Goal: Communication & Community: Answer question/provide support

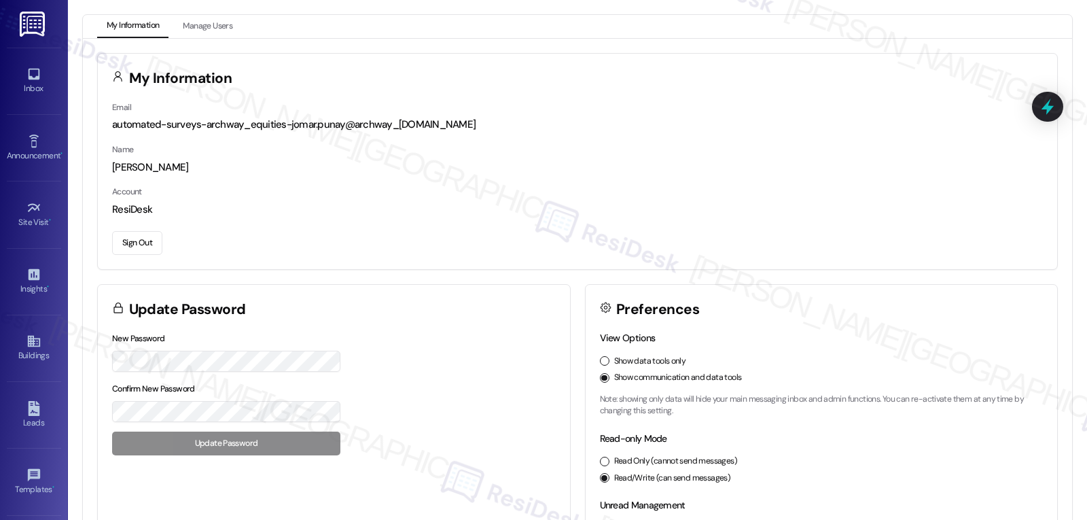
click at [597, 165] on div "[PERSON_NAME]" at bounding box center [577, 167] width 931 height 14
click at [0, 76] on div "Inbox Go to Inbox Announcement • Send A Text Announcement Site Visit • Go to Si…" at bounding box center [34, 260] width 68 height 520
click at [28, 76] on icon at bounding box center [34, 74] width 15 height 15
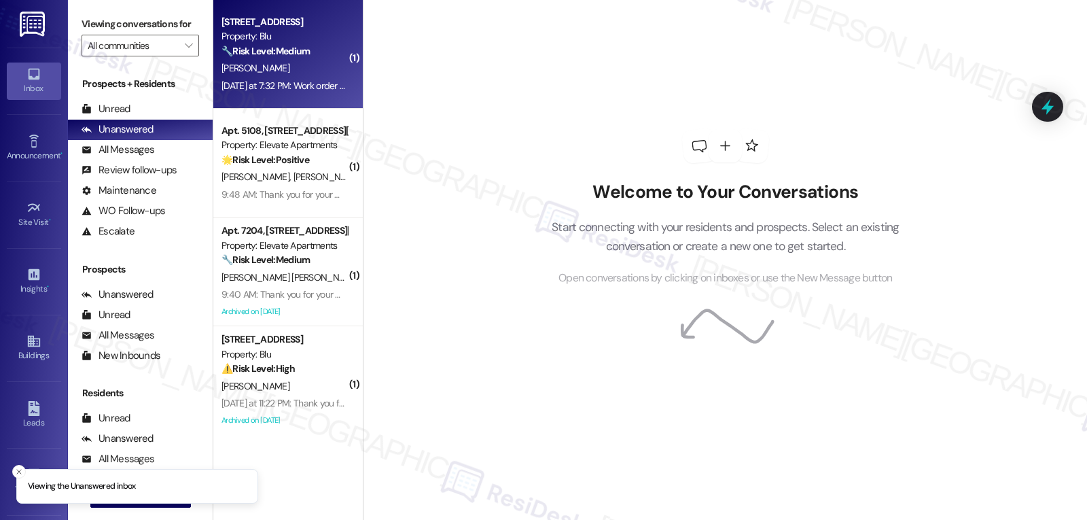
click at [283, 73] on div "[PERSON_NAME]" at bounding box center [284, 68] width 128 height 17
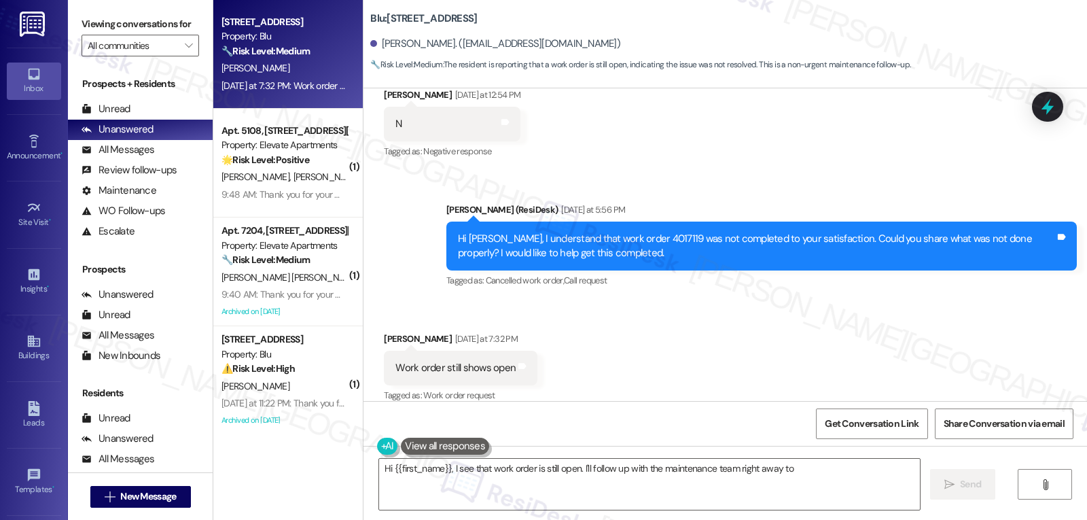
scroll to position [2856, 0]
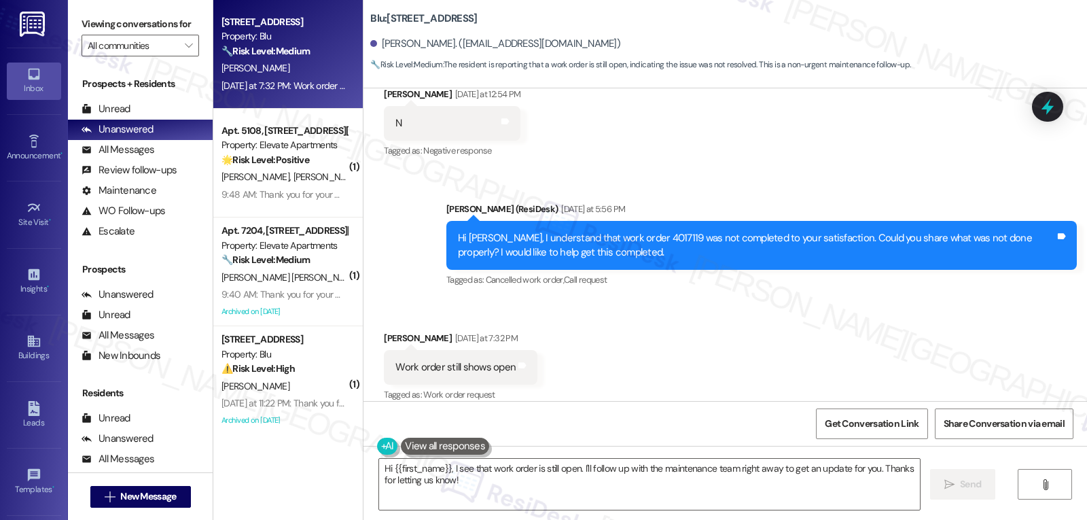
click at [621, 231] on div "Hi [PERSON_NAME], I understand that work order 4017119 was not completed to you…" at bounding box center [756, 245] width 597 height 29
copy div "4017119"
click at [529, 493] on textarea "Hi {{first_name}}, I see that work order is still open. I'll follow up with the…" at bounding box center [649, 484] width 541 height 51
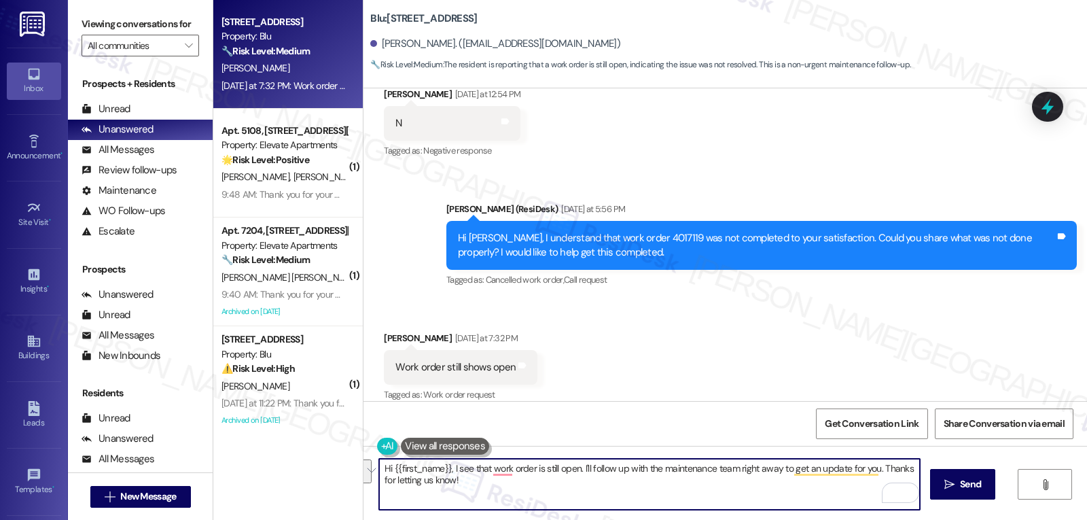
click at [533, 487] on textarea "Hi {{first_name}}, I see that work order is still open. I'll follow up with the…" at bounding box center [649, 484] width 541 height 51
drag, startPoint x: 384, startPoint y: 470, endPoint x: 357, endPoint y: 470, distance: 27.2
click at [364, 470] on div "Hi {{first_name}}, I see that work order is still open. I'll follow up with the…" at bounding box center [726, 497] width 724 height 102
click at [584, 470] on textarea "I see. Thanks, {{first_name}}! I'll follow up with the maintenance team right a…" at bounding box center [649, 484] width 541 height 51
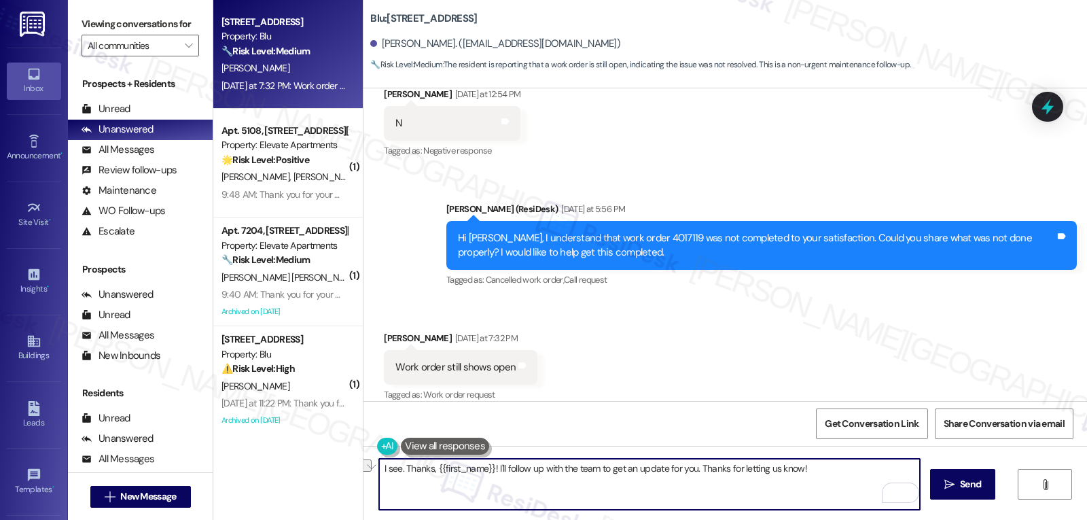
drag, startPoint x: 692, startPoint y: 467, endPoint x: 968, endPoint y: 468, distance: 275.9
click at [968, 468] on div "I see. Thanks, {{first_name}}! I'll follow up with the team to get an update fo…" at bounding box center [726, 497] width 724 height 102
type textarea "I see. Thanks, {{first_name}}! I'll follow up with the team to get an update fo…"
click at [963, 486] on span "Send" at bounding box center [970, 484] width 21 height 14
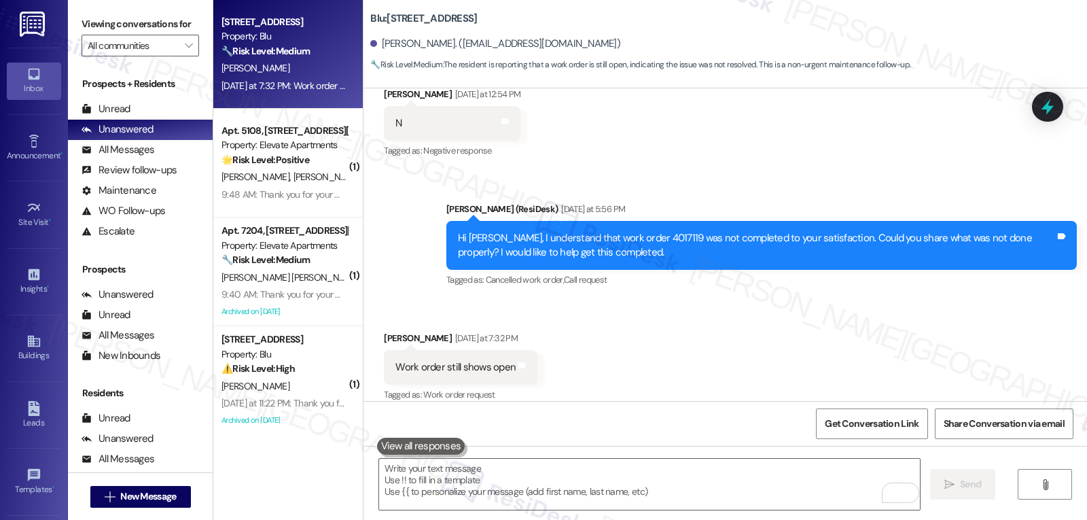
scroll to position [2856, 0]
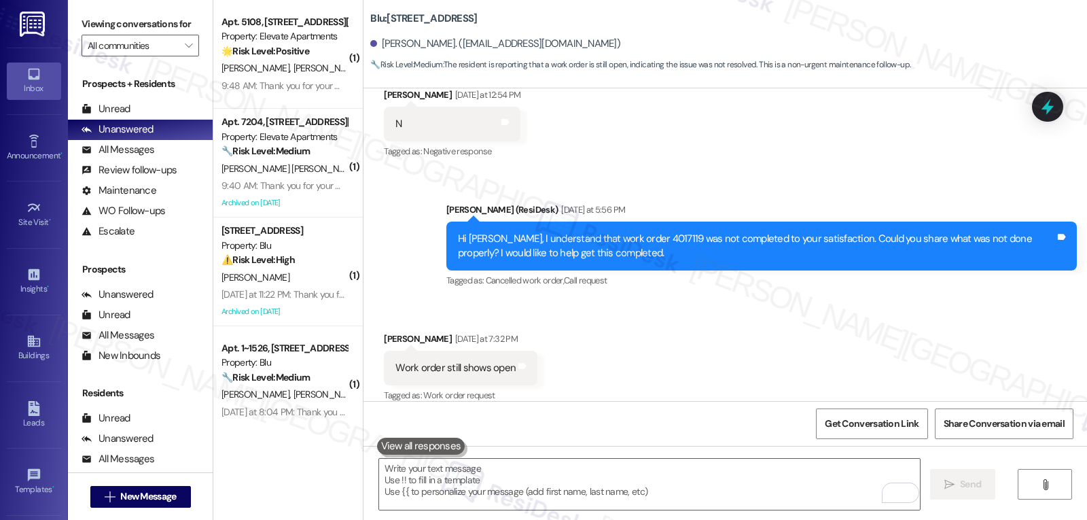
click at [645, 367] on div "Received via SMS [PERSON_NAME] [DATE] at 7:32 PM Work order still shows open Ta…" at bounding box center [726, 358] width 724 height 115
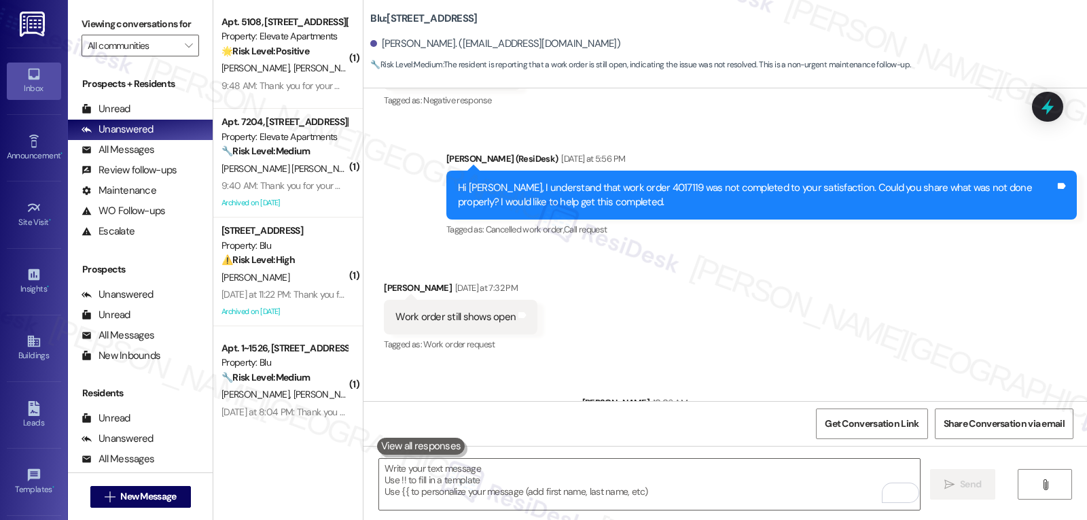
scroll to position [2951, 0]
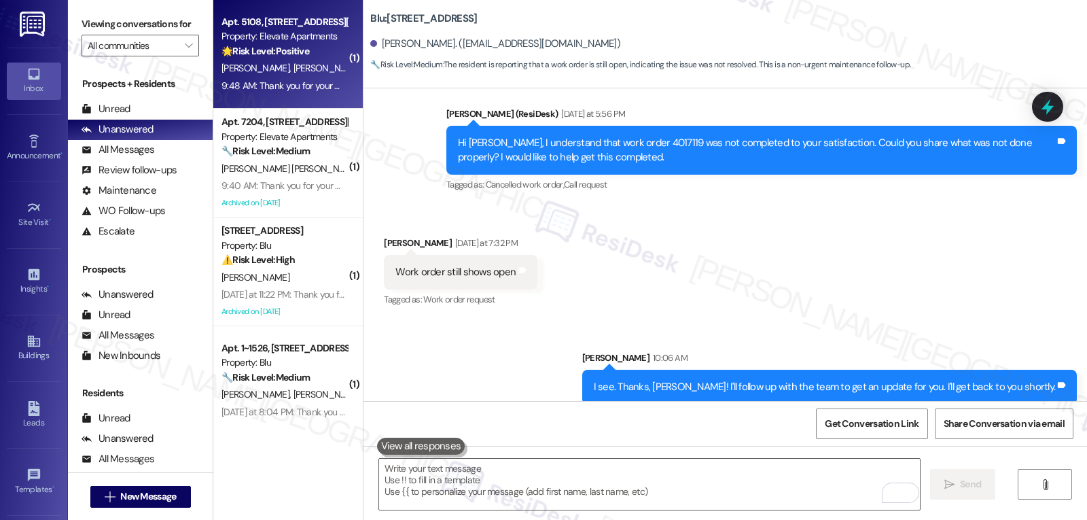
click at [294, 69] on span "[PERSON_NAME]" at bounding box center [330, 68] width 72 height 12
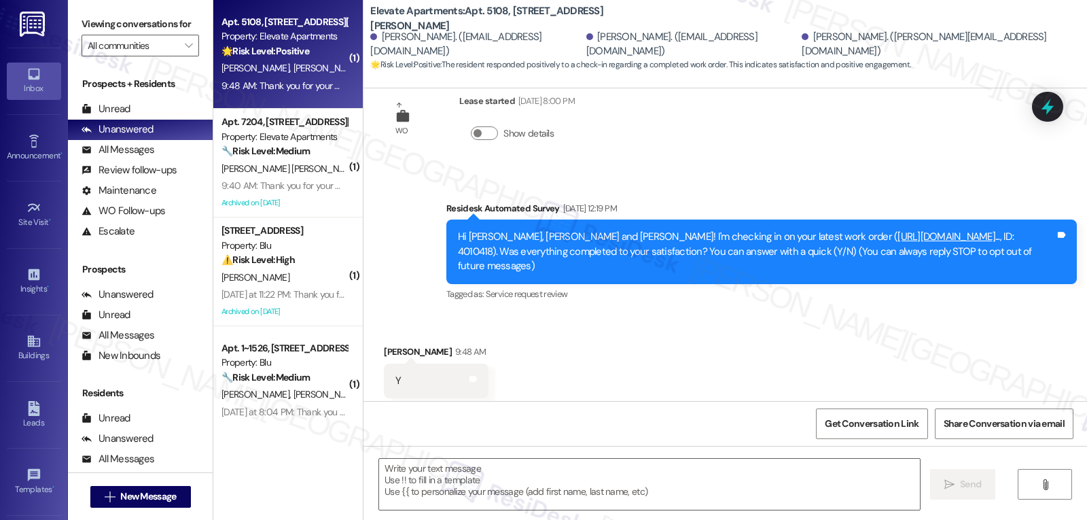
type textarea "Fetching suggested responses. Please feel free to read through the conversation…"
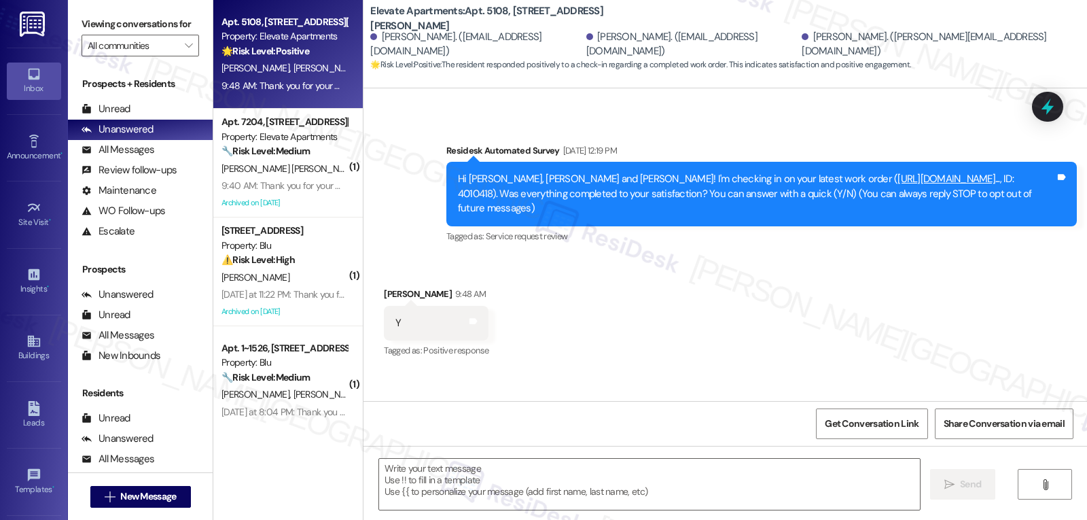
scroll to position [193, 0]
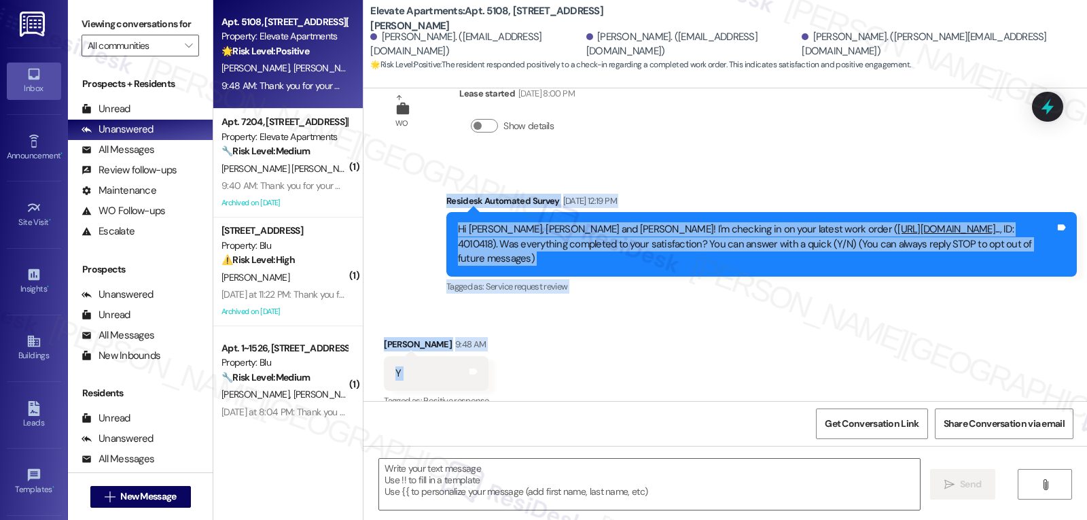
drag, startPoint x: 438, startPoint y: 198, endPoint x: 496, endPoint y: 352, distance: 164.1
click at [494, 352] on div "WO Opened request: no description [DATE] 8:00 PM Status : Assigned Priority : N…" at bounding box center [726, 244] width 724 height 313
copy div "Residesk Automated Survey [DATE] 12:19 PM Hi [PERSON_NAME], [PERSON_NAME] and […"
click at [640, 478] on textarea at bounding box center [649, 484] width 541 height 51
paste textarea "Thanks, [PERSON_NAME]! Glad to hear everything was taken care of. Let us know i…"
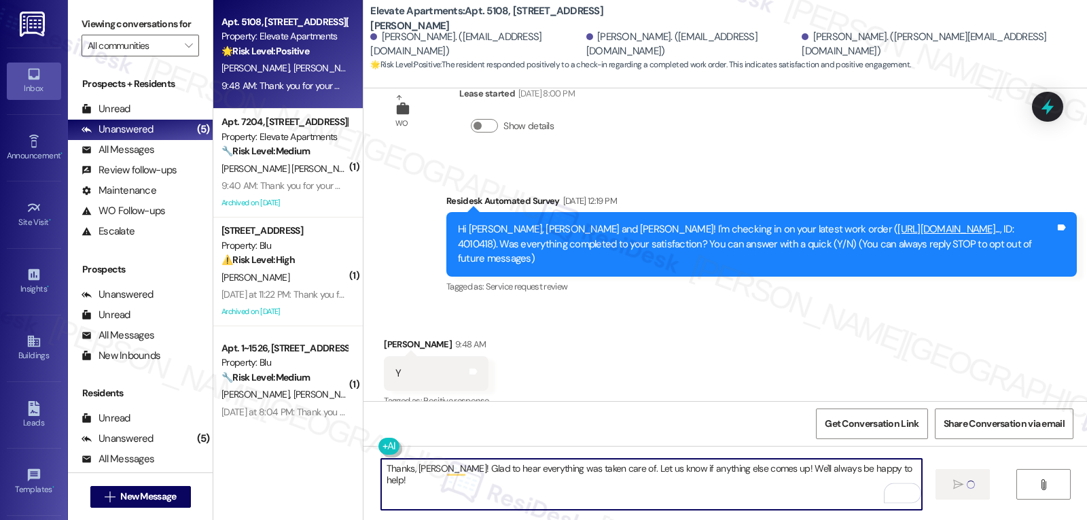
type textarea "Thanks, [PERSON_NAME]! Glad to hear everything was taken care of. Let us know i…"
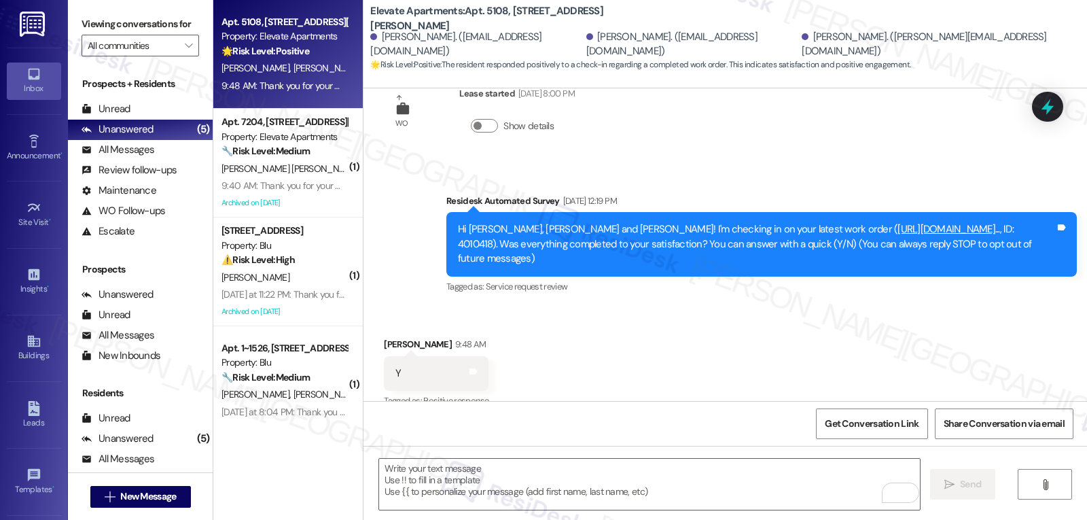
scroll to position [198, 0]
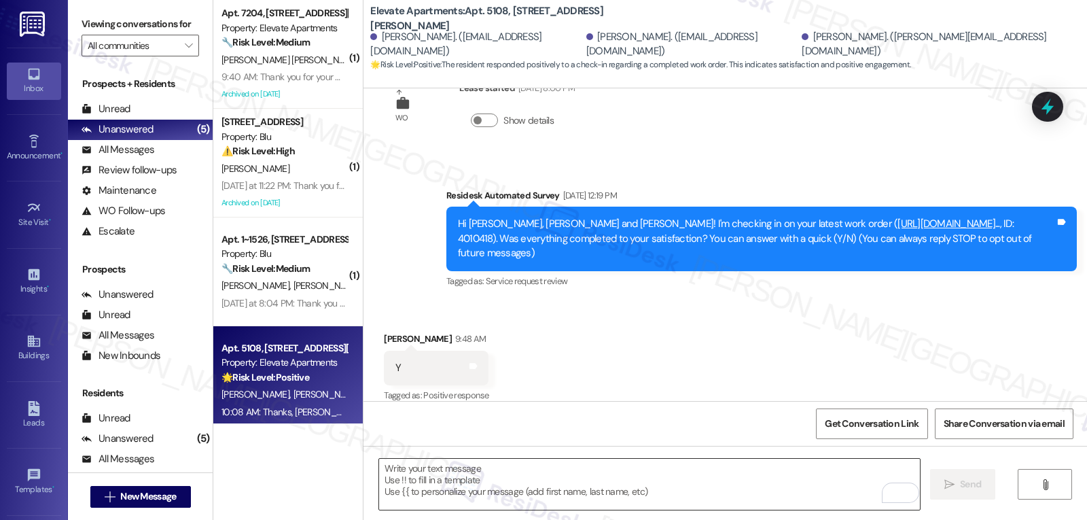
click at [544, 464] on textarea "To enrich screen reader interactions, please activate Accessibility in Grammarl…" at bounding box center [649, 484] width 541 height 51
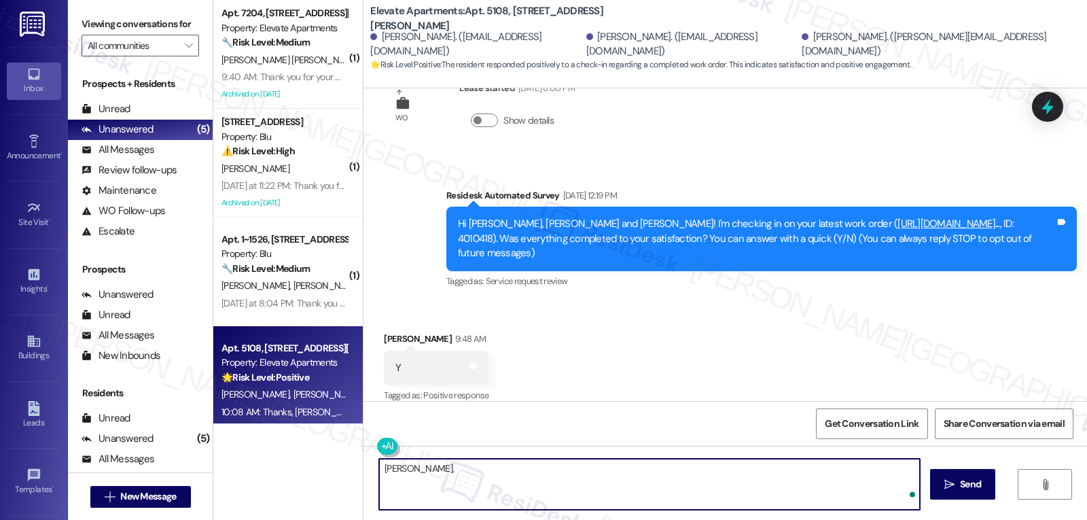
paste textarea "I hope you’re enjoying your time at {{property}}! Has it been meeting your expe…"
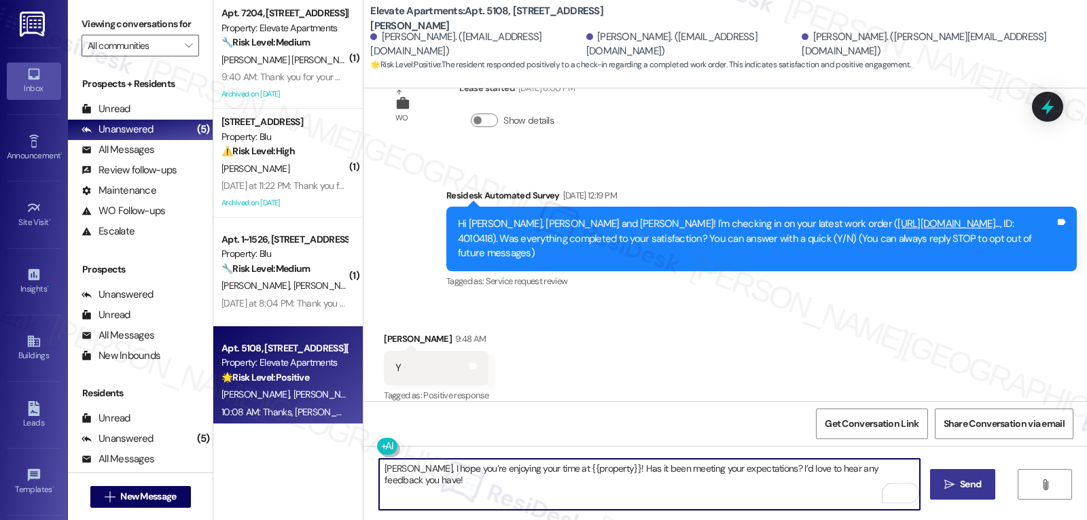
type textarea "[PERSON_NAME], I hope you’re enjoying your time at {{property}}! Has it been me…"
click at [987, 493] on button " Send" at bounding box center [963, 484] width 66 height 31
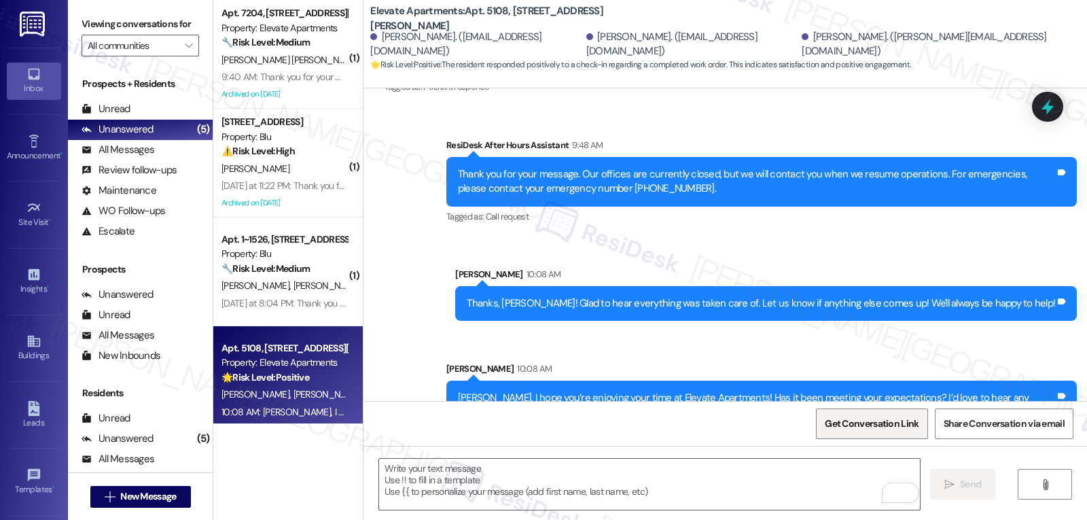
scroll to position [518, 0]
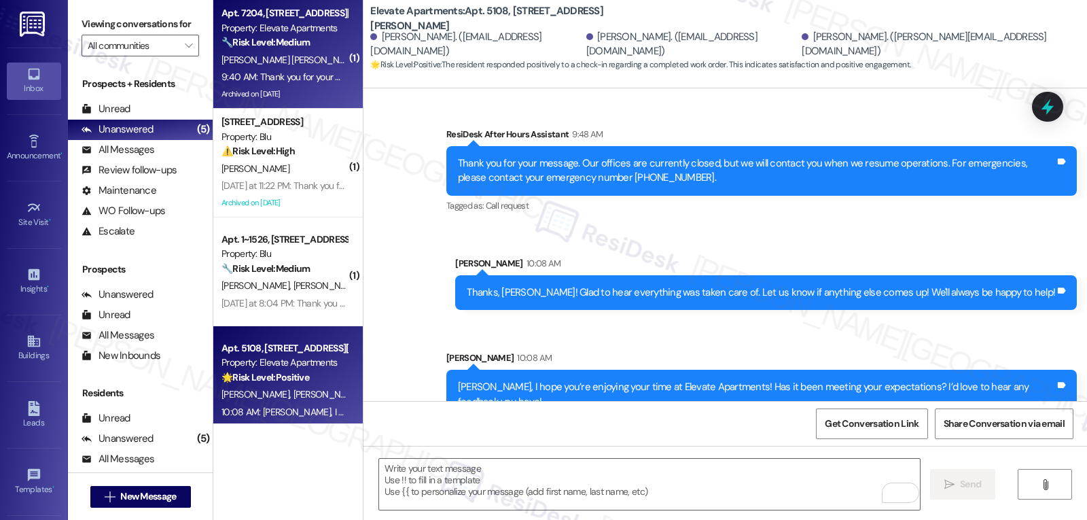
click at [296, 67] on div "[PERSON_NAME] [PERSON_NAME]" at bounding box center [284, 60] width 128 height 17
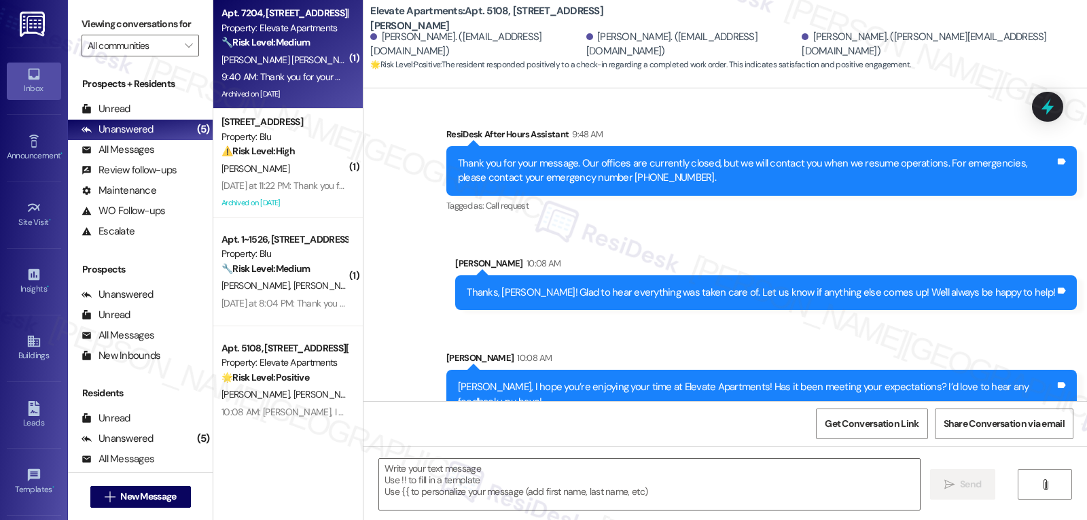
type textarea "Fetching suggested responses. Please feel free to read through the conversation…"
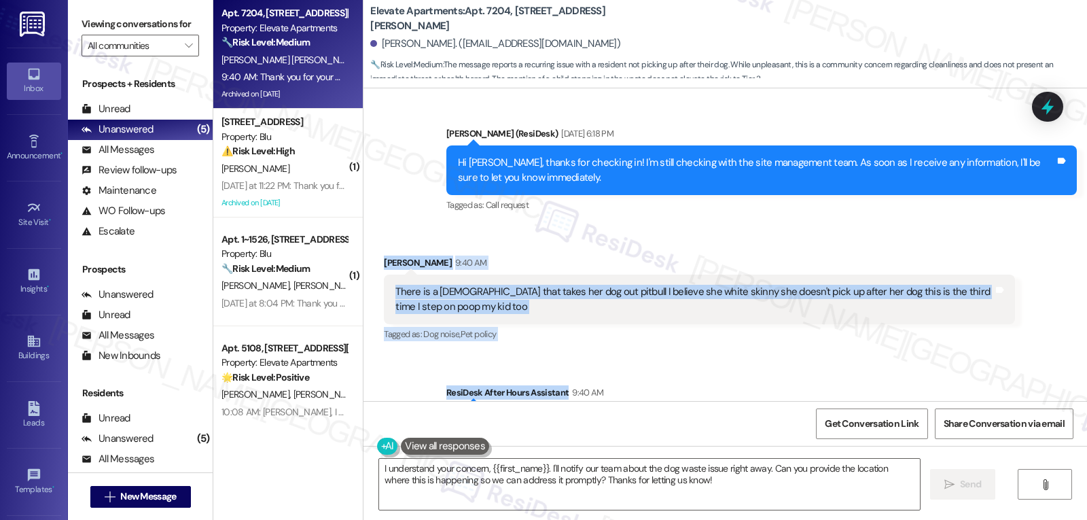
scroll to position [1519, 0]
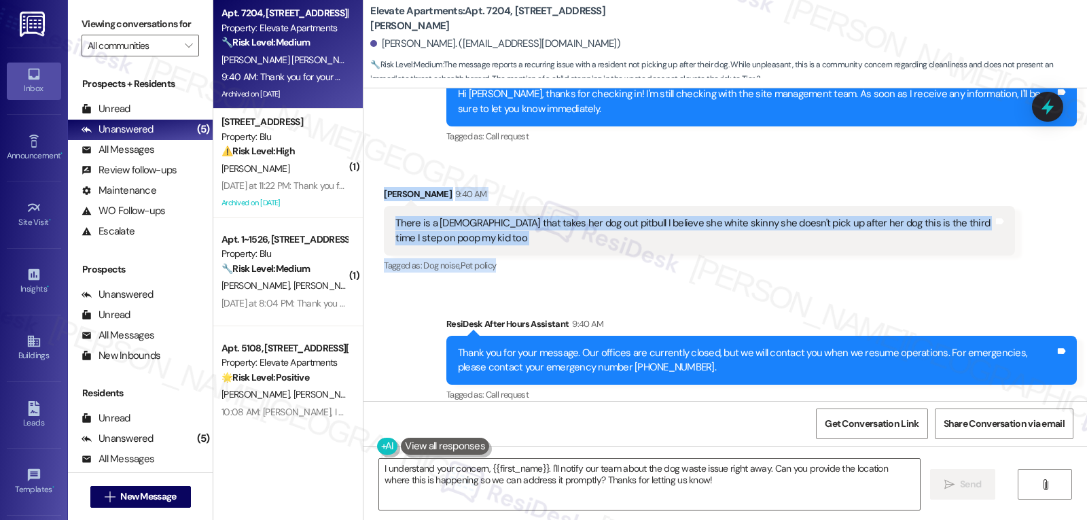
drag, startPoint x: 374, startPoint y: 315, endPoint x: 974, endPoint y: 251, distance: 603.5
click at [974, 251] on div "Received via SMS [PERSON_NAME] 9:40 AM There is a [DEMOGRAPHIC_DATA] that takes…" at bounding box center [699, 231] width 651 height 109
copy div "[PERSON_NAME] 9:40 AM There is a [DEMOGRAPHIC_DATA] that takes her dog out pitb…"
drag, startPoint x: 478, startPoint y: 468, endPoint x: 586, endPoint y: 463, distance: 108.9
click at [478, 468] on textarea "I understand your concern, {{first_name}}. I'll notify our team about the dog w…" at bounding box center [649, 484] width 541 height 51
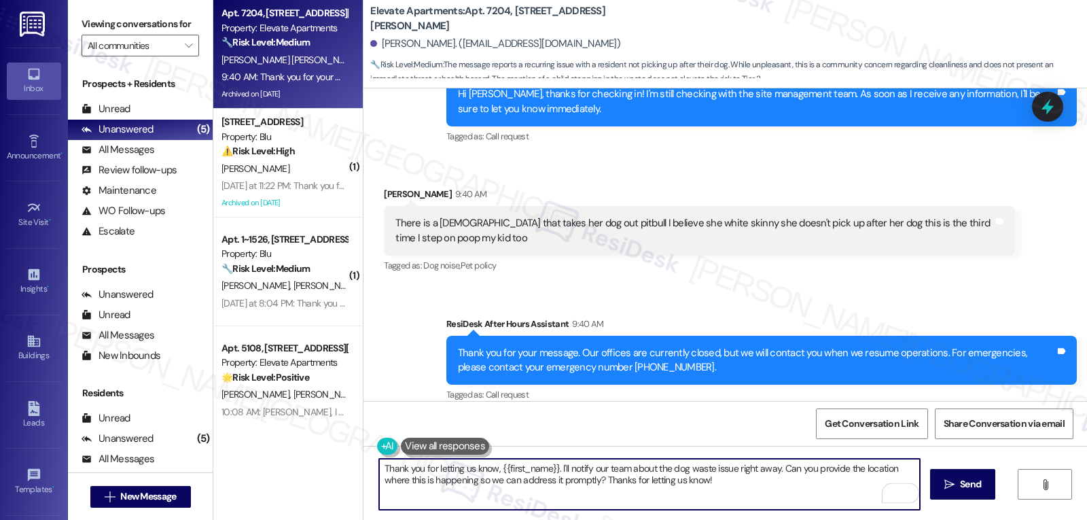
click at [732, 489] on textarea "Thank you for letting us know, {{first_name}}. I'll notify our team about the d…" at bounding box center [649, 484] width 541 height 51
drag, startPoint x: 554, startPoint y: 468, endPoint x: 769, endPoint y: 464, distance: 215.5
click at [769, 464] on textarea "Thank you for letting us know, {{first_name}}. I'll notify our team about the d…" at bounding box center [649, 484] width 541 height 51
click at [813, 487] on textarea "Thank you for letting us know, {{first_name}}. Can you provide the location whe…" at bounding box center [649, 484] width 541 height 51
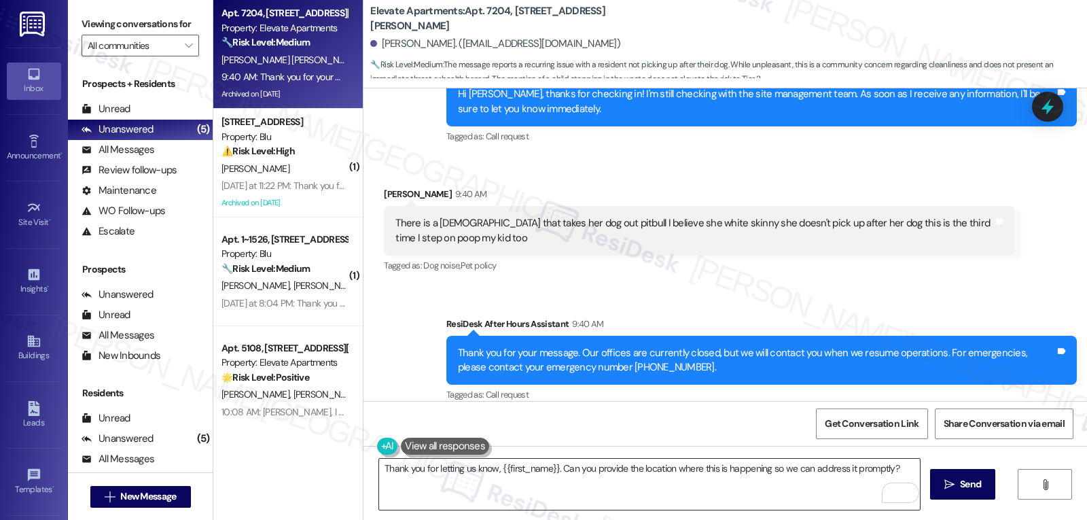
drag, startPoint x: 551, startPoint y: 468, endPoint x: 633, endPoint y: 471, distance: 82.3
click at [551, 468] on textarea "Thank you for letting us know, {{first_name}}. Can you provide the location whe…" at bounding box center [649, 484] width 541 height 51
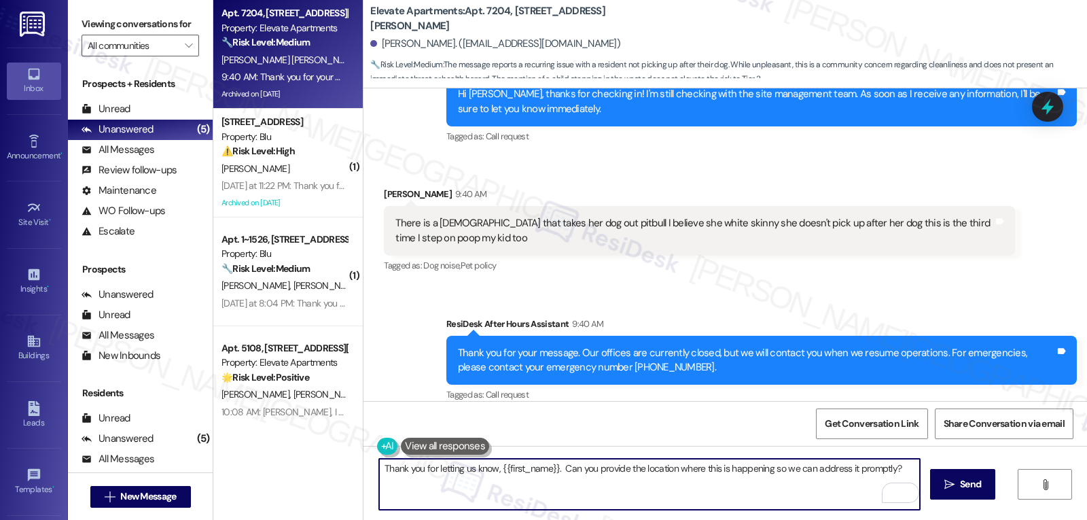
paste textarea "I’m really sorry to hear about this—it’s definitely frustrating, especially whe…"
click at [860, 482] on textarea "Thank you for letting us know, {{first_name}}. I’m really sorry to hear about t…" at bounding box center [649, 484] width 541 height 51
click at [691, 472] on textarea "Thank you for letting us know, {{first_name}}. I’m really sorry to hear about t…" at bounding box center [649, 484] width 541 height 51
click at [807, 487] on textarea "Thank you for letting us know, {{first_name}}. I’m really sorry to hear about t…" at bounding box center [649, 484] width 541 height 51
click at [845, 500] on textarea "Thank you for letting us know, {{first_name}}. I’m really sorry to hear about t…" at bounding box center [649, 484] width 541 height 51
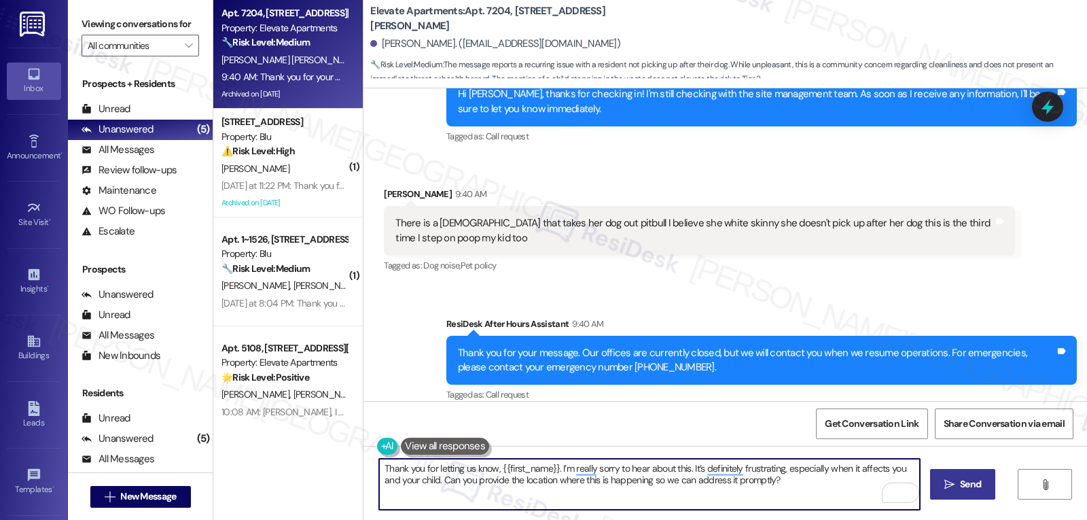
type textarea "Thank you for letting us know, {{first_name}}. I’m really sorry to hear about t…"
click at [945, 488] on icon "" at bounding box center [950, 484] width 10 height 11
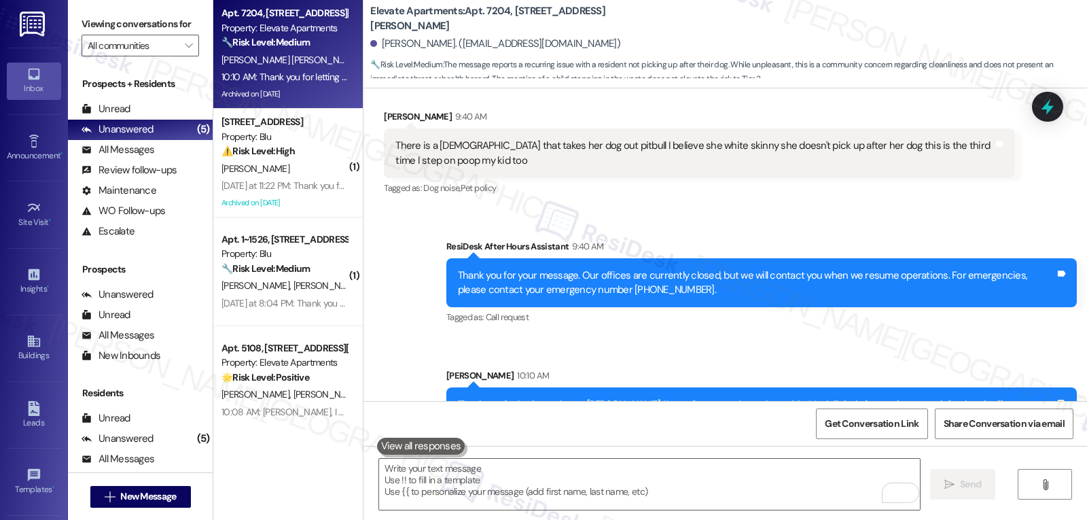
scroll to position [1628, 0]
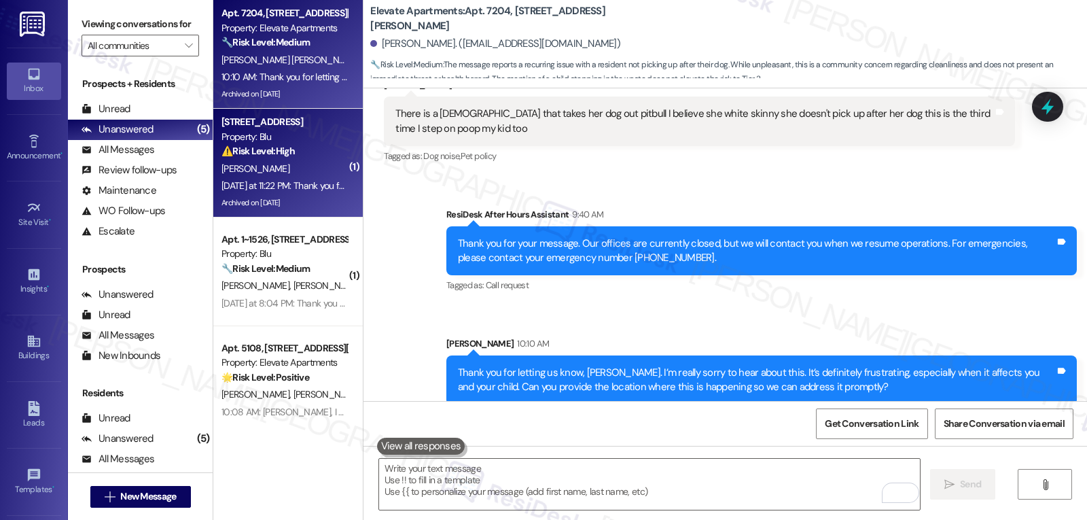
click at [294, 150] on div "⚠️ Risk Level: High The resident is having trouble submitting their renter's in…" at bounding box center [285, 151] width 126 height 14
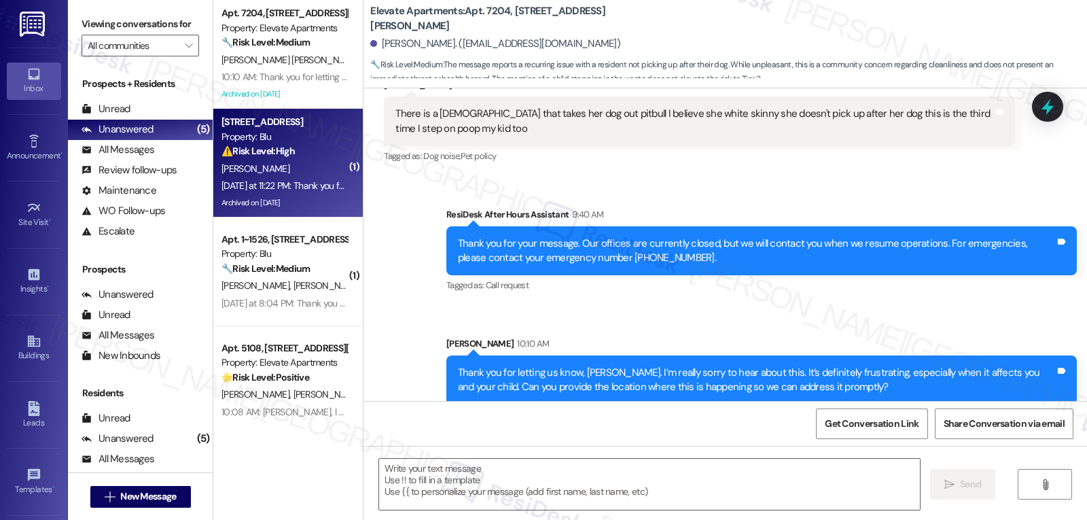
type textarea "Fetching suggested responses. Please feel free to read through the conversation…"
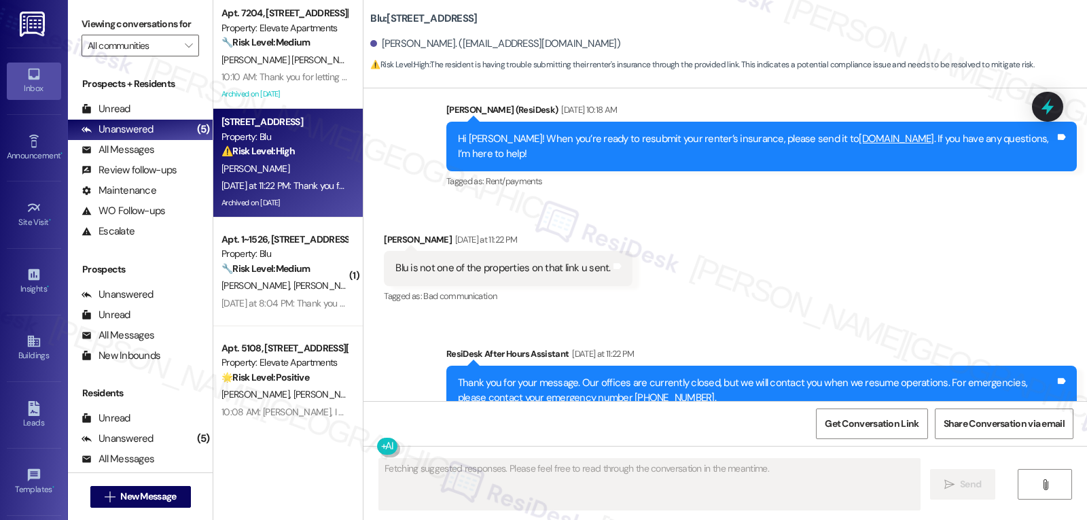
scroll to position [17641, 0]
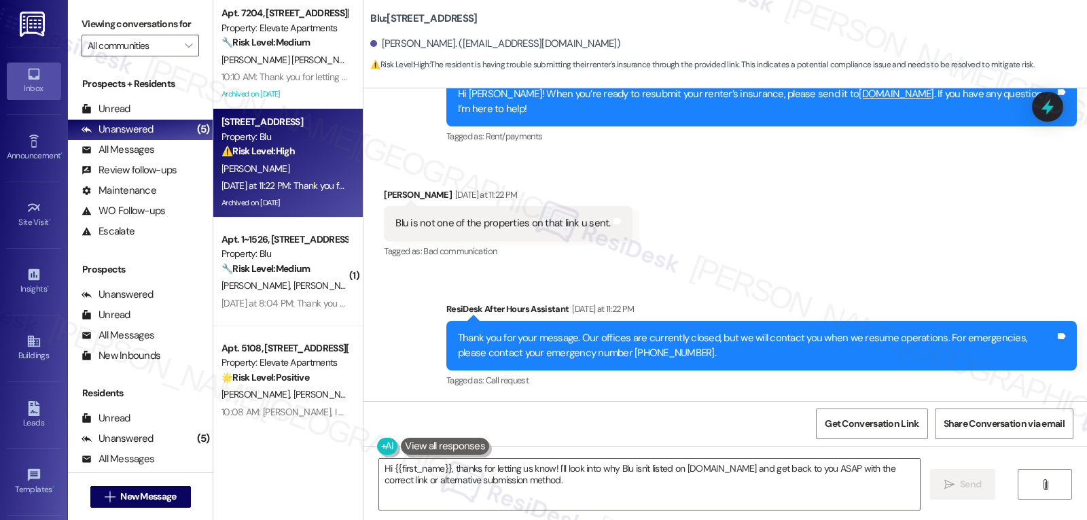
type textarea "Hi {{first_name}}, thanks for letting us know! I'll look into why Blu isn't lis…"
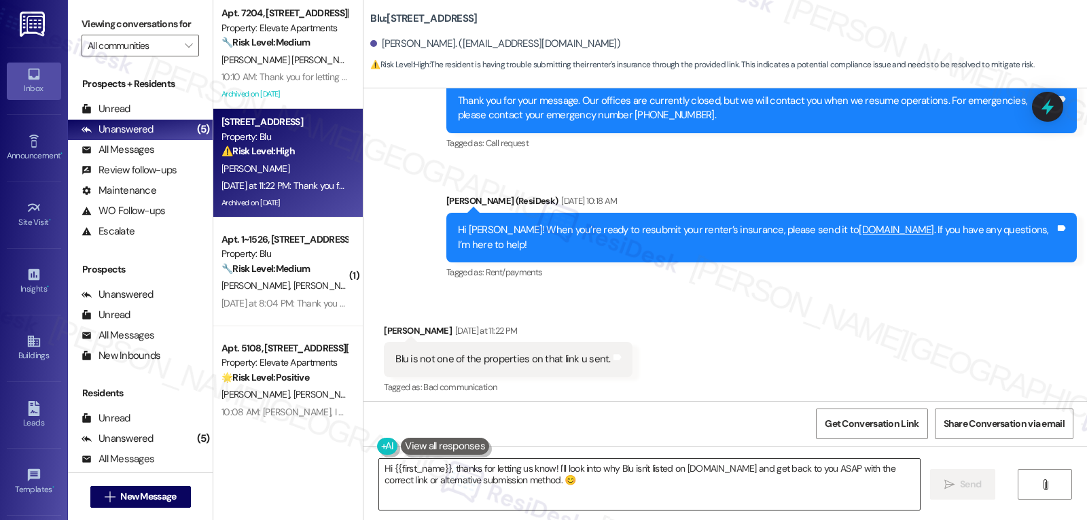
click at [682, 488] on textarea "Hi {{first_name}}, thanks for letting us know! I'll look into why Blu isn't lis…" at bounding box center [649, 484] width 541 height 51
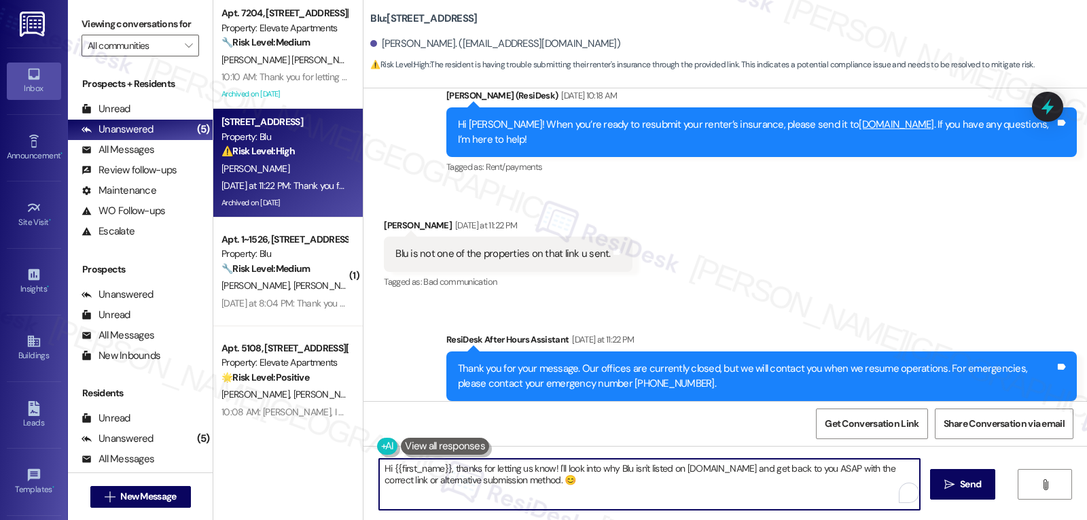
scroll to position [17641, 0]
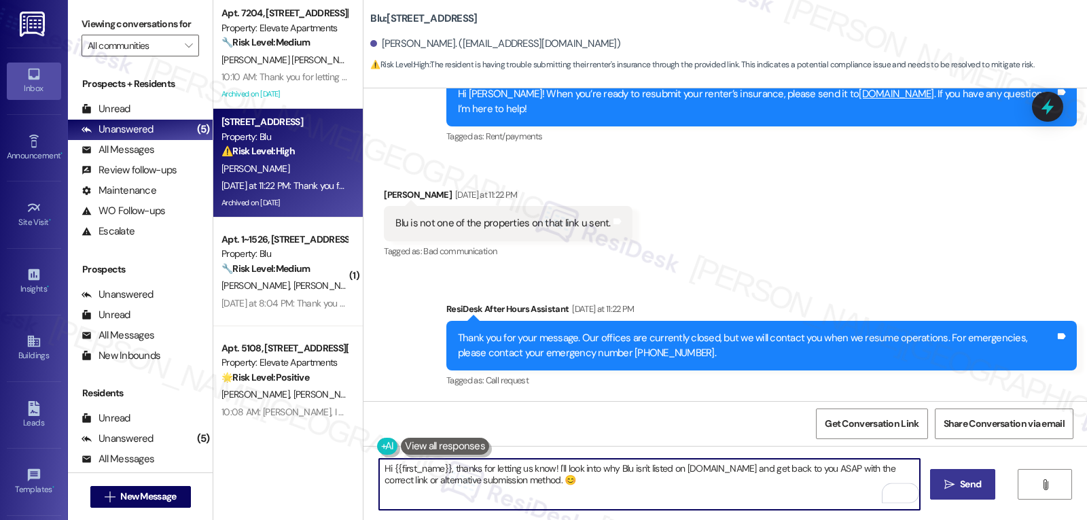
click at [972, 492] on button " Send" at bounding box center [963, 484] width 66 height 31
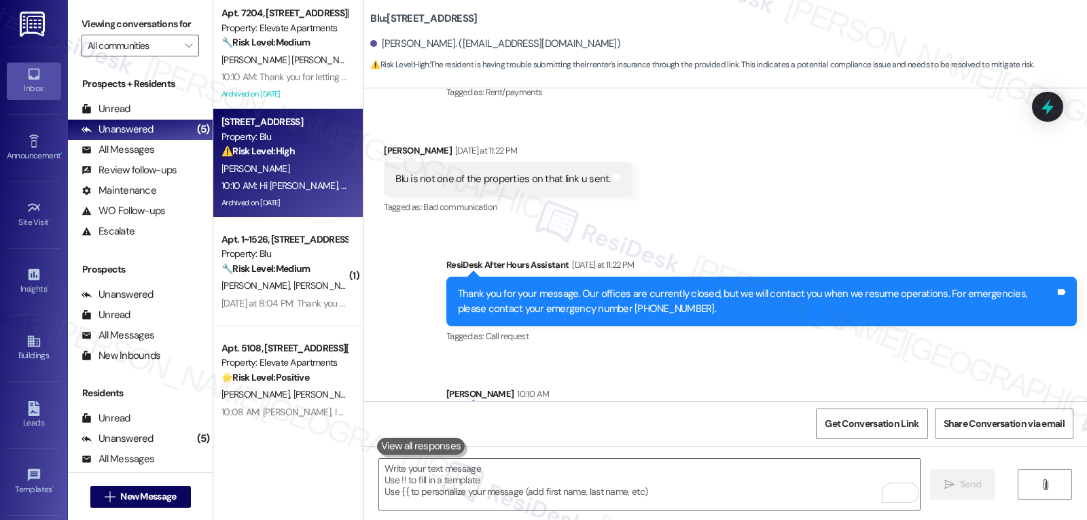
scroll to position [17750, 0]
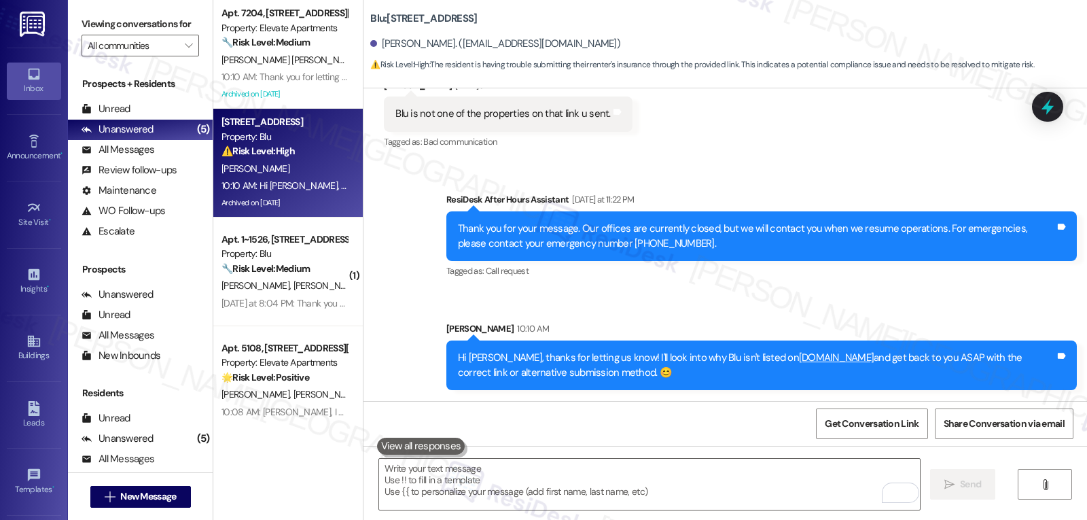
drag, startPoint x: 742, startPoint y: 357, endPoint x: 877, endPoint y: 358, distance: 135.2
click at [877, 358] on div "Hi [PERSON_NAME], thanks for letting us know! I'll look into why Blu isn't list…" at bounding box center [756, 365] width 597 height 29
copy div "[DOMAIN_NAME]"
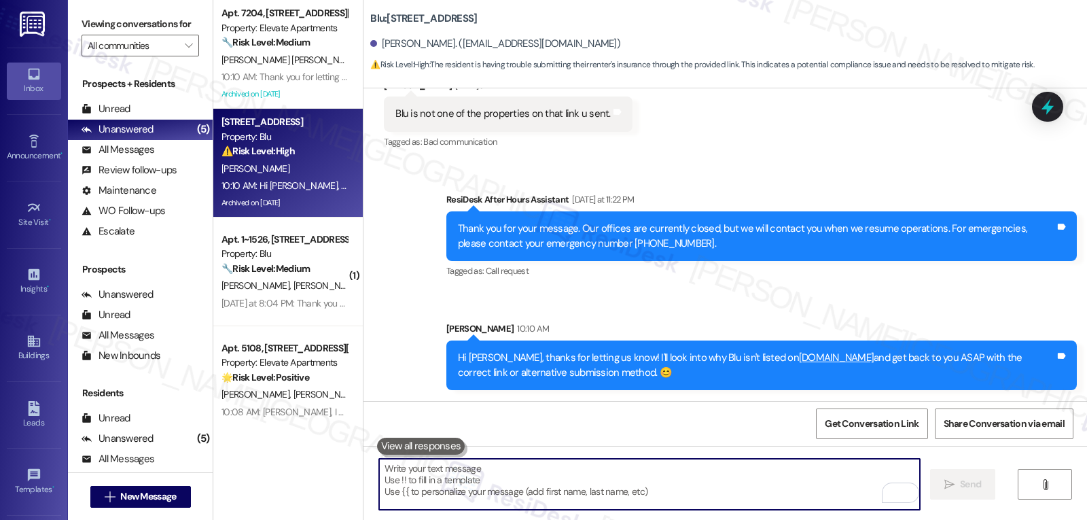
click at [595, 486] on textarea "To enrich screen reader interactions, please activate Accessibility in Grammarl…" at bounding box center [649, 484] width 541 height 51
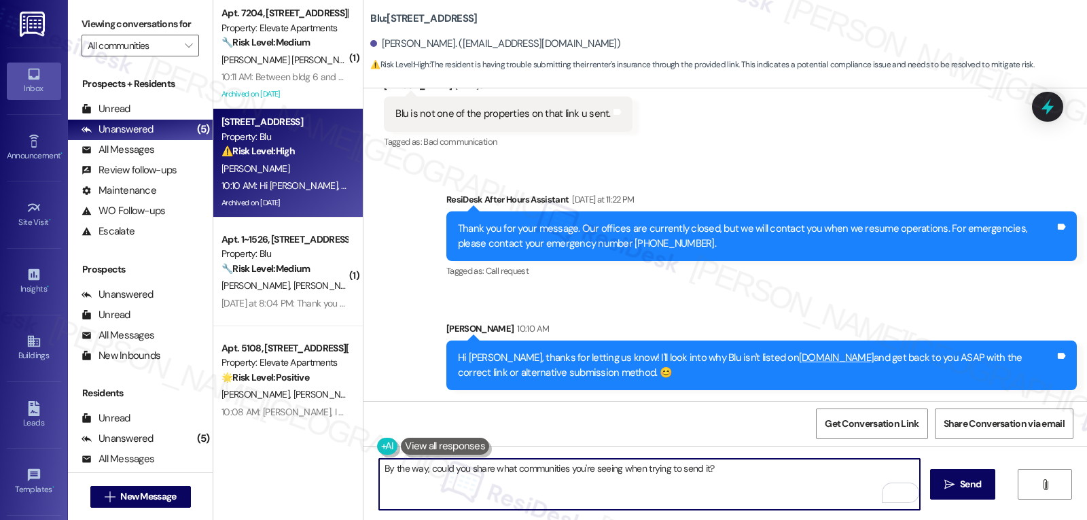
click at [562, 468] on textarea "By the way, could you share what communities you're seeing when trying to send …" at bounding box center [649, 484] width 541 height 51
click at [805, 482] on textarea "By the way, could you share what communities are on the list you're seeing when…" at bounding box center [649, 484] width 541 height 51
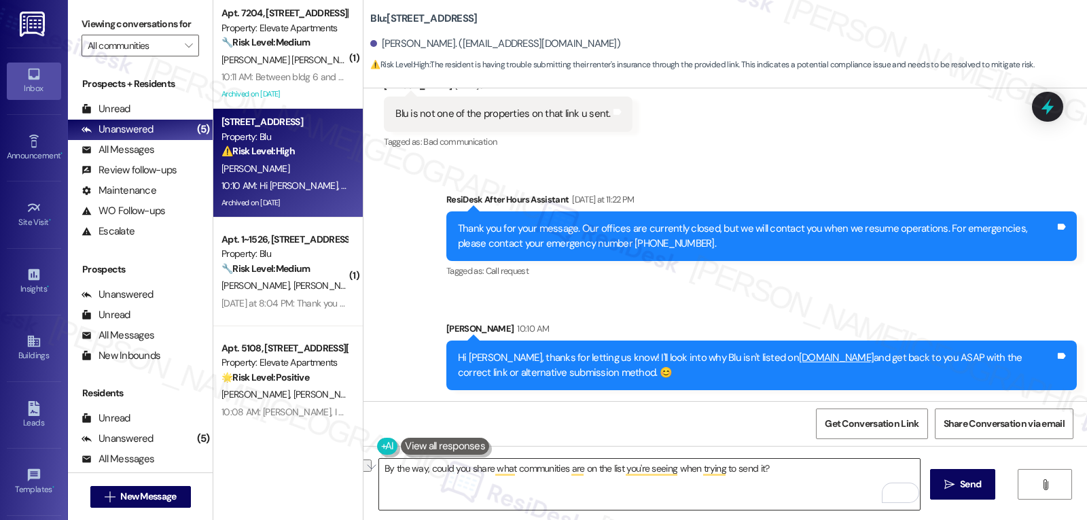
drag, startPoint x: 812, startPoint y: 485, endPoint x: 805, endPoint y: 485, distance: 7.5
click at [812, 485] on textarea "By the way, could you share what communities are on the list you're seeing when…" at bounding box center [649, 484] width 541 height 51
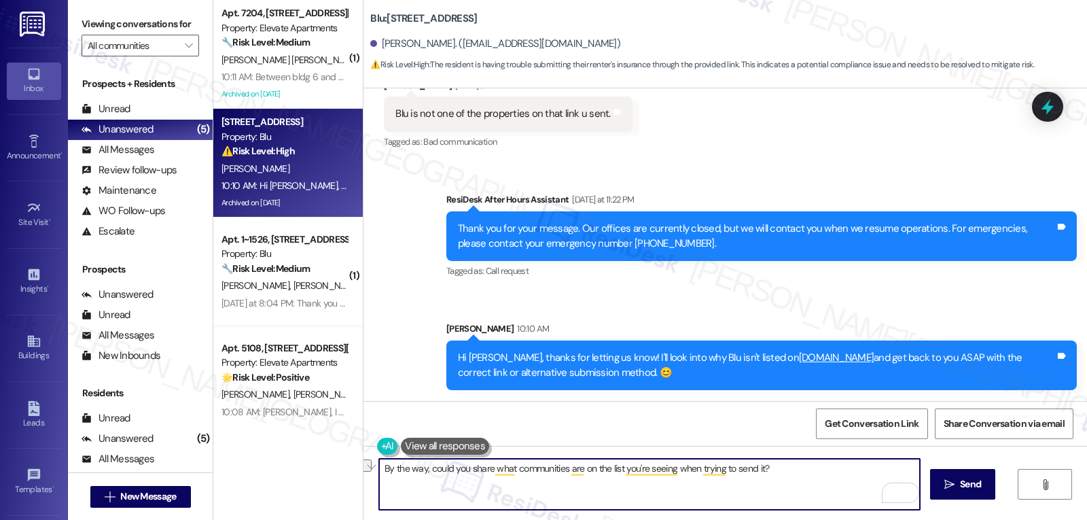
paste textarea "ich communities appear on the list you’re seeing when you try to send it?"
type textarea "By the way, could you share which communities appear on the list you’re seeing …"
click at [948, 480] on icon "" at bounding box center [950, 484] width 10 height 11
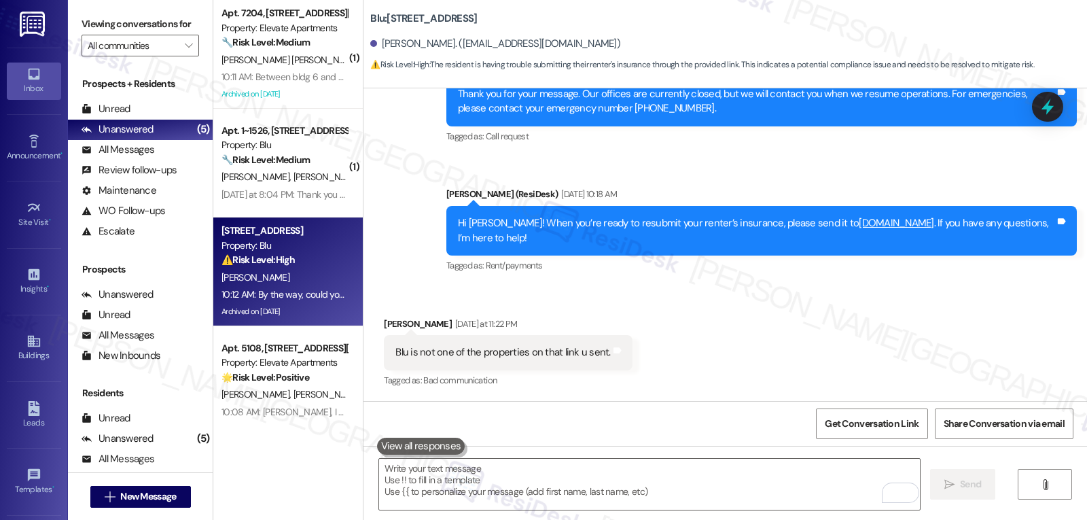
scroll to position [17511, 0]
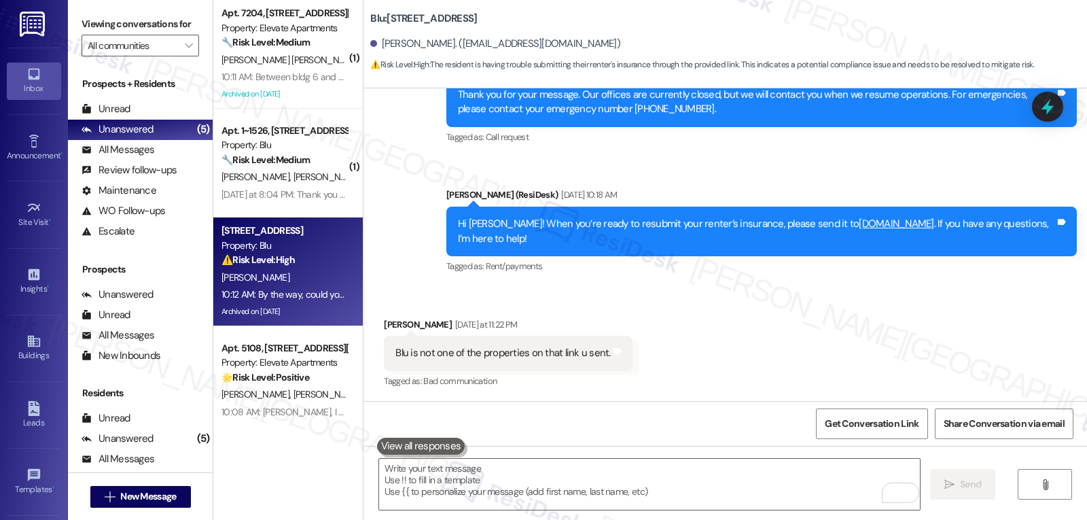
drag, startPoint x: 285, startPoint y: 54, endPoint x: 797, endPoint y: 160, distance: 523.1
click at [283, 54] on span "[PERSON_NAME] [PERSON_NAME]" at bounding box center [291, 60] width 138 height 12
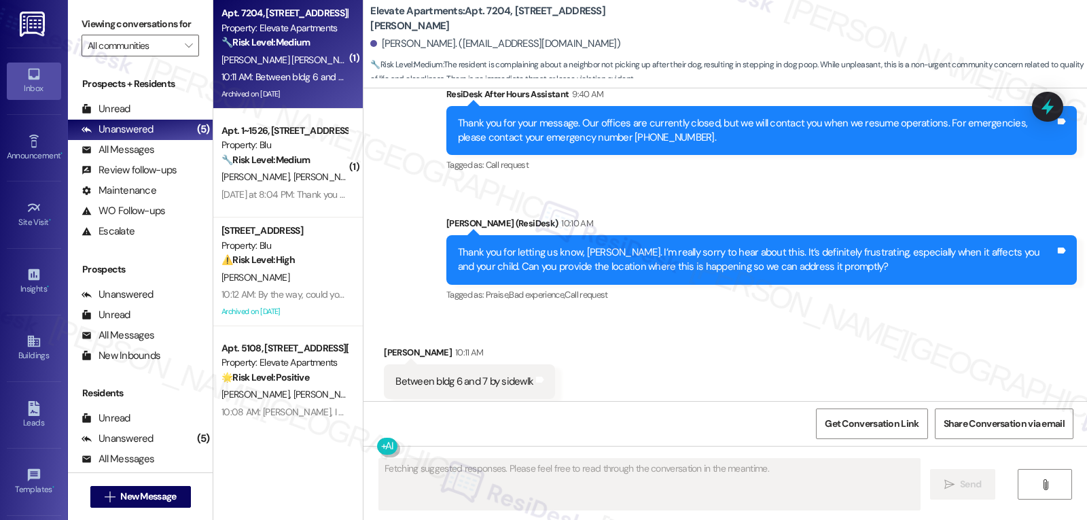
scroll to position [1763, 0]
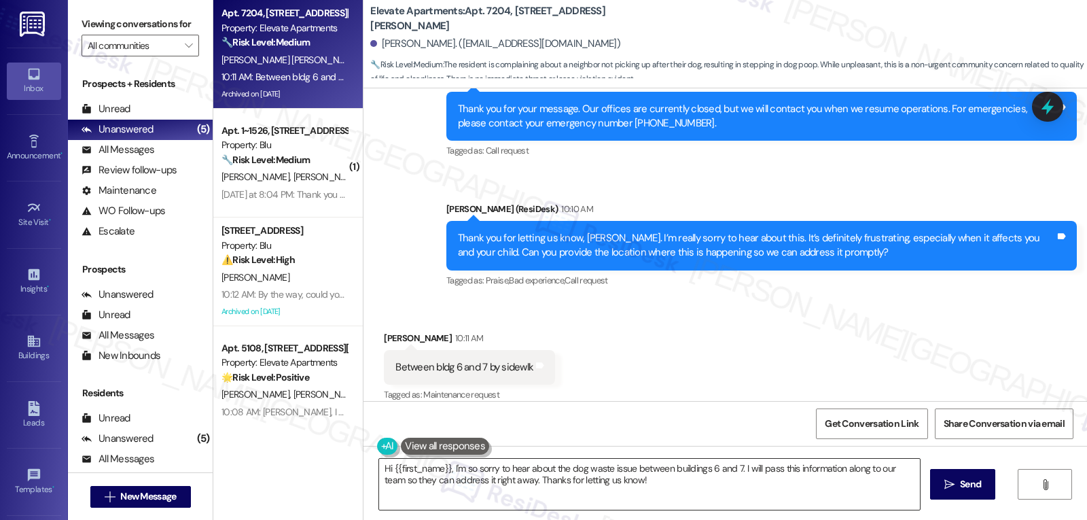
click at [479, 485] on textarea "Hi {{first_name}}, I'm so sorry to hear about the dog waste issue between build…" at bounding box center [649, 484] width 541 height 51
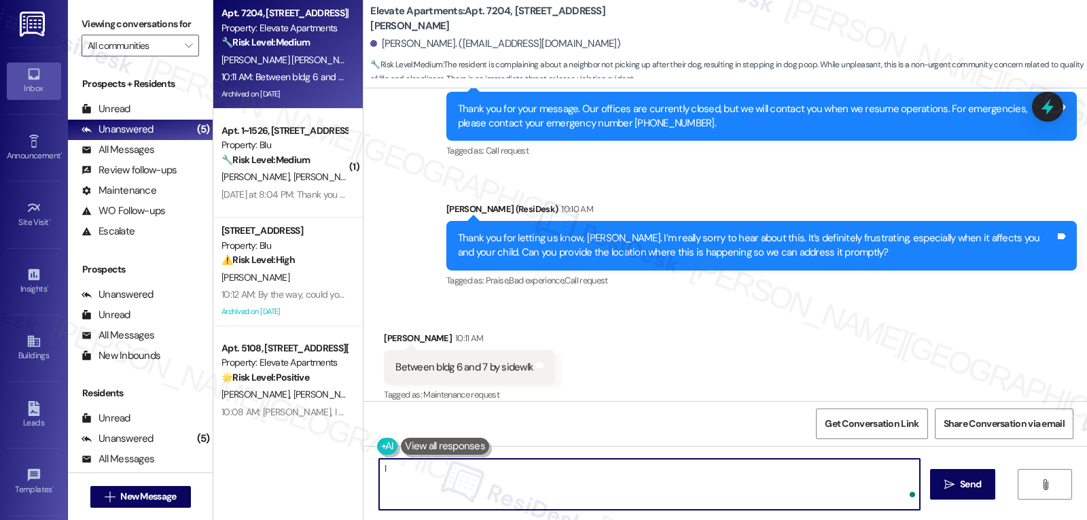
type textarea "I"
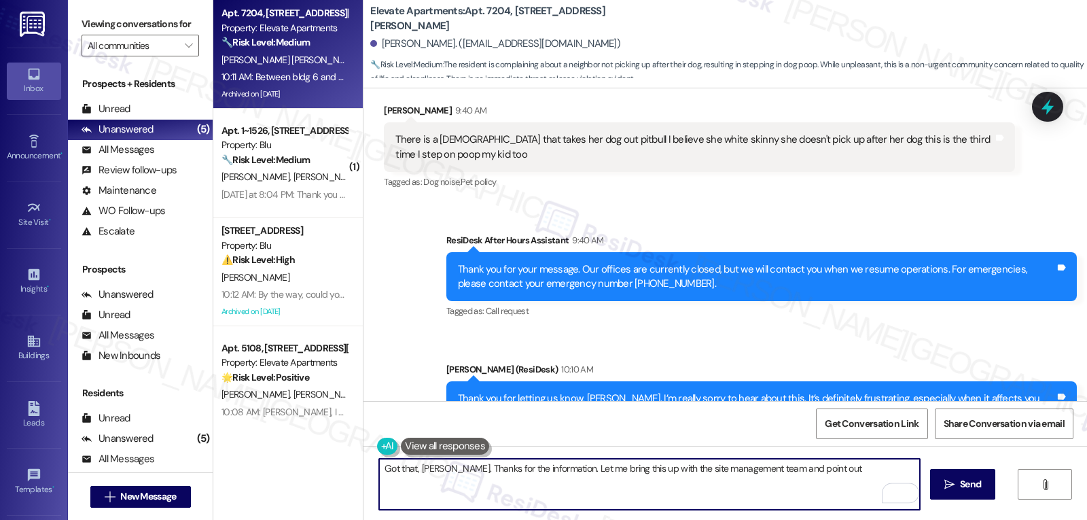
scroll to position [1491, 0]
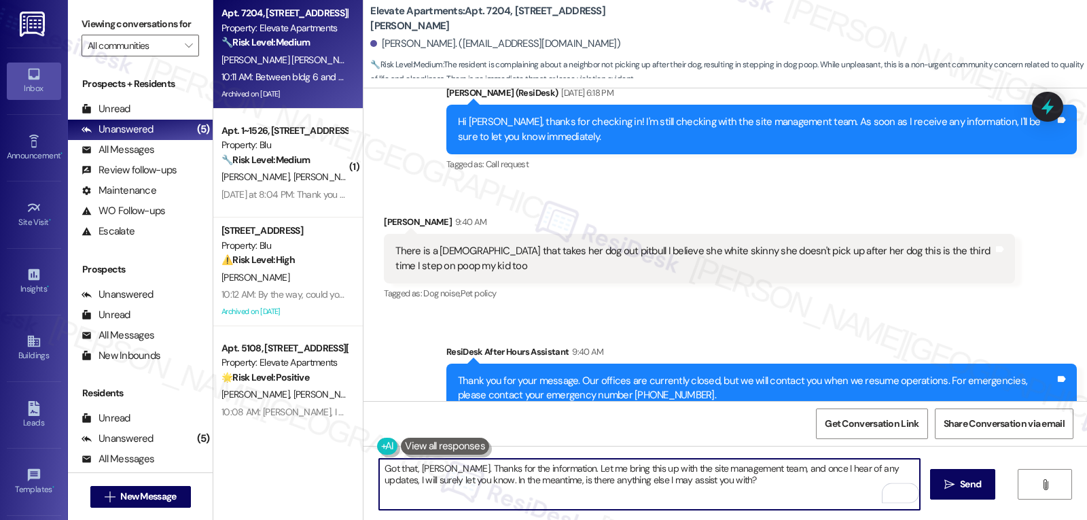
click at [752, 497] on textarea "Got that, [PERSON_NAME]. Thanks for the information. Let me bring this up with …" at bounding box center [649, 484] width 541 height 51
type textarea "Got that, [PERSON_NAME]. Thanks for the information. Let me bring this up with …"
click at [983, 490] on span "Send" at bounding box center [971, 484] width 27 height 14
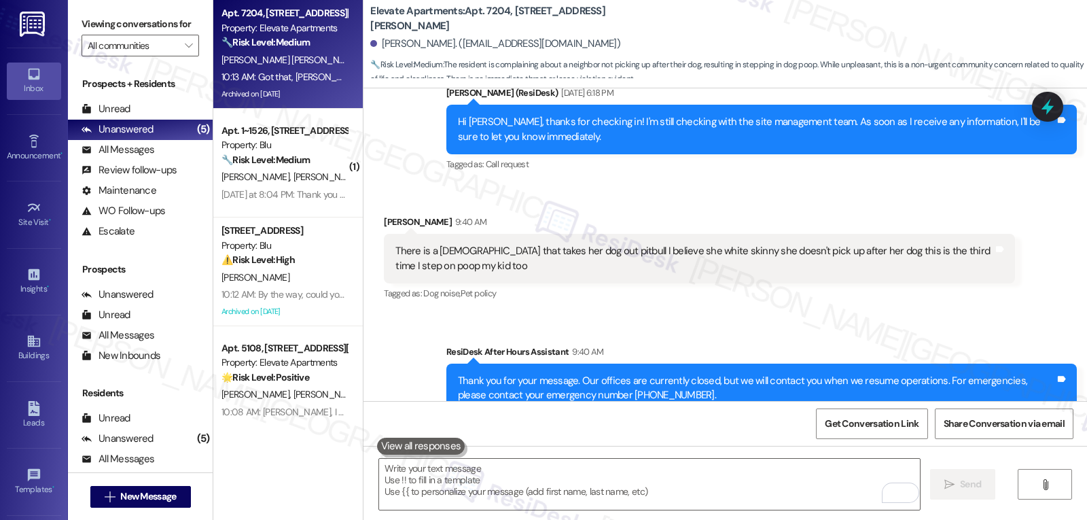
scroll to position [1763, 0]
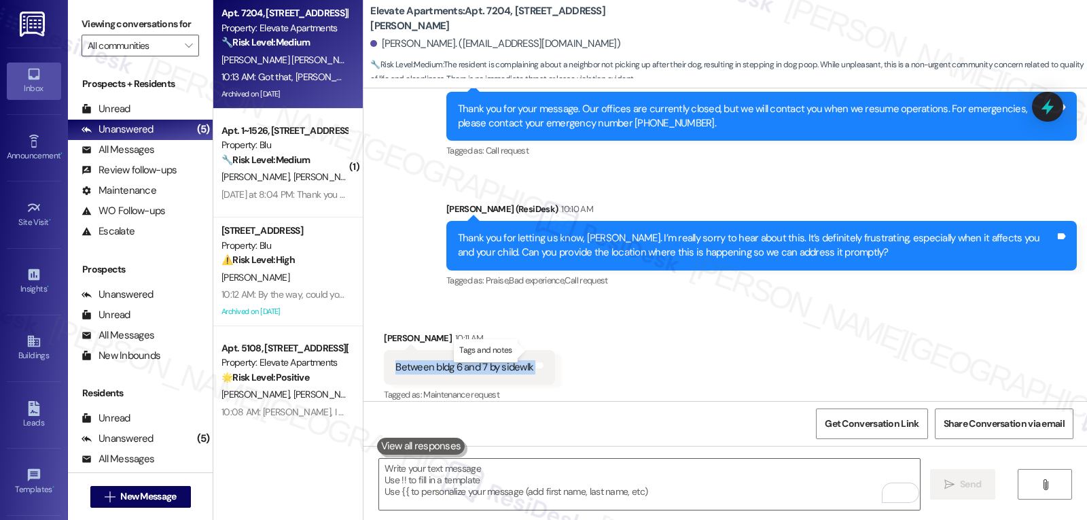
drag, startPoint x: 387, startPoint y: 351, endPoint x: 538, endPoint y: 353, distance: 151.6
click at [537, 353] on div "Between bldg 6 and 7 by sidewlk Tags and notes" at bounding box center [469, 367] width 171 height 35
copy div "Between bldg 6 and 7 by sidewlk Tags and notes"
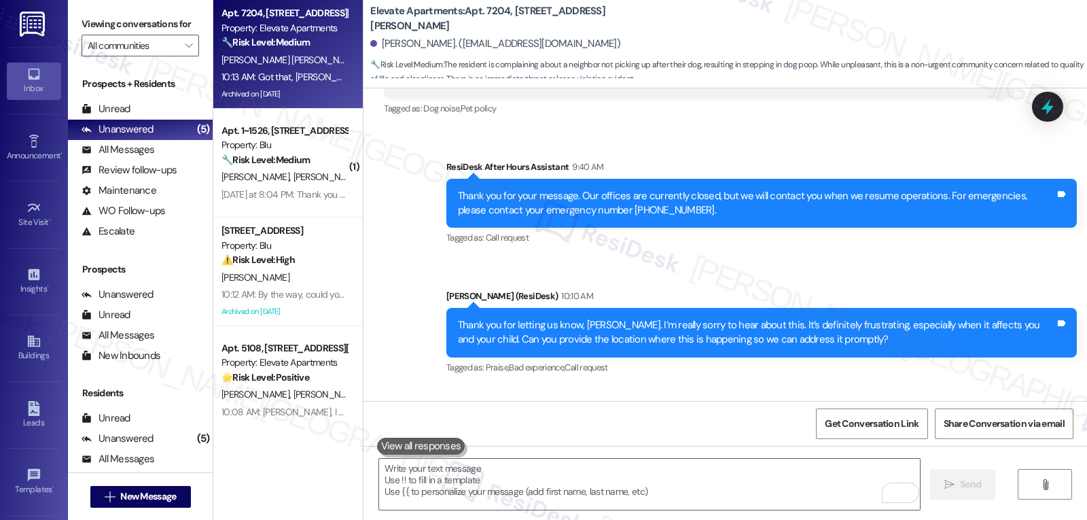
scroll to position [1627, 0]
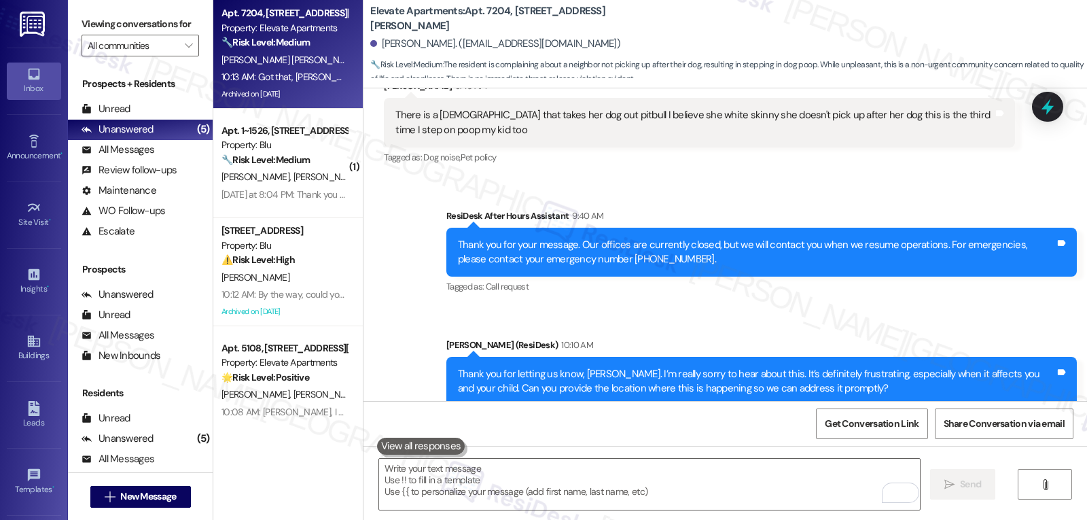
click at [1045, 107] on icon at bounding box center [1048, 107] width 12 height 16
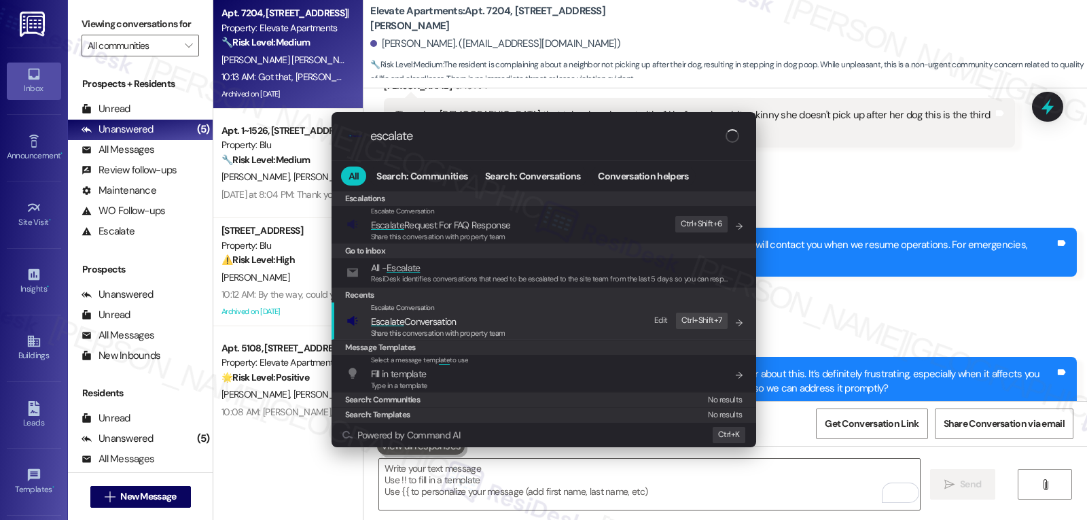
type input "escalate"
click at [415, 334] on span "Share this conversation with property team" at bounding box center [438, 333] width 135 height 10
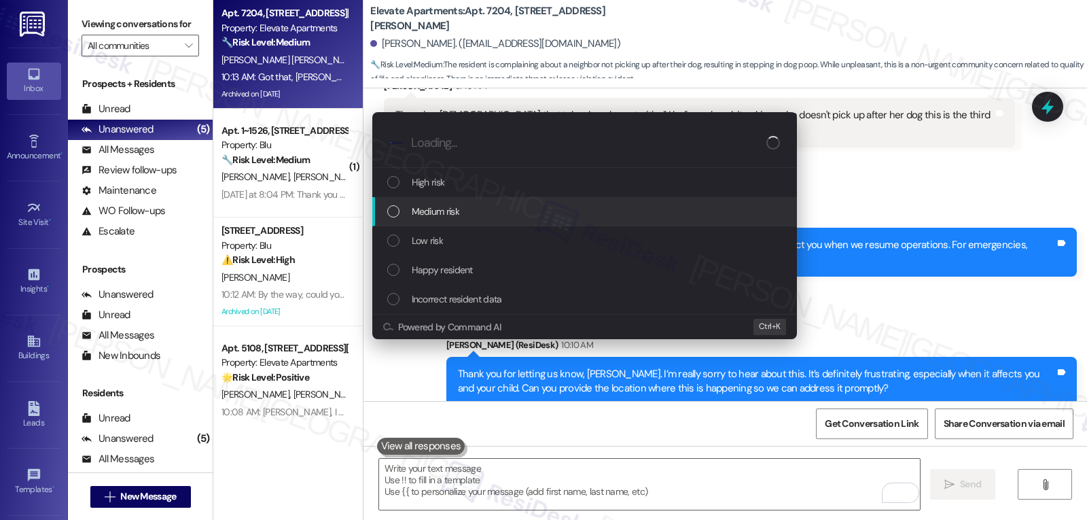
click at [499, 215] on div "Medium risk" at bounding box center [586, 211] width 398 height 15
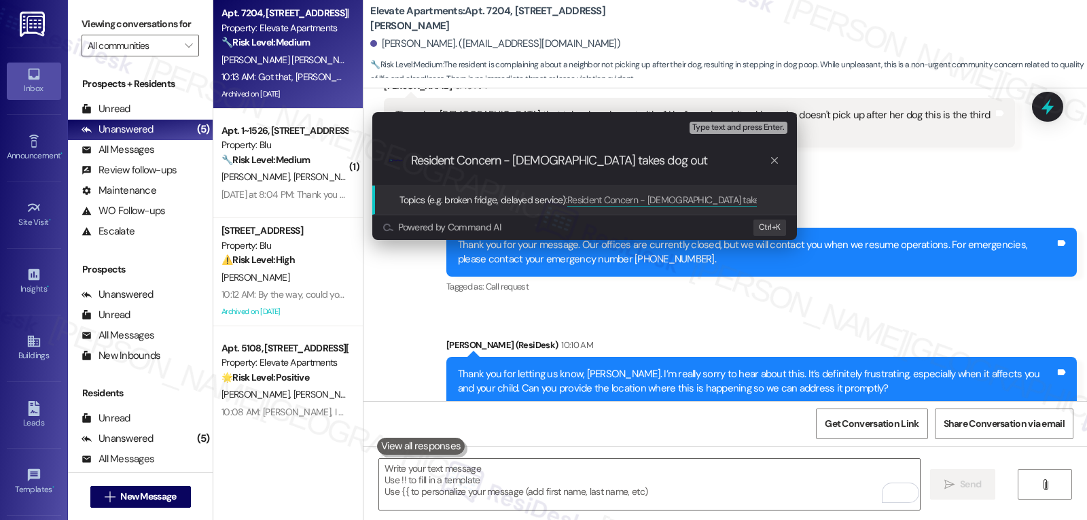
paste input "Between bldg 6 and 7 by sidewlk"
type input "Resident Concern - [DEMOGRAPHIC_DATA] takes dog out"
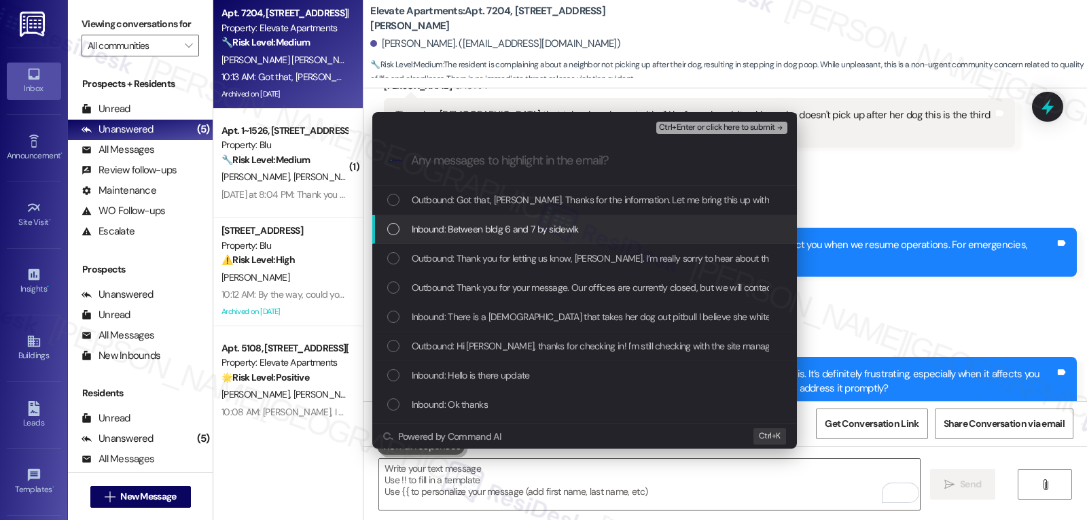
click at [392, 232] on div "List of options" at bounding box center [393, 229] width 12 height 12
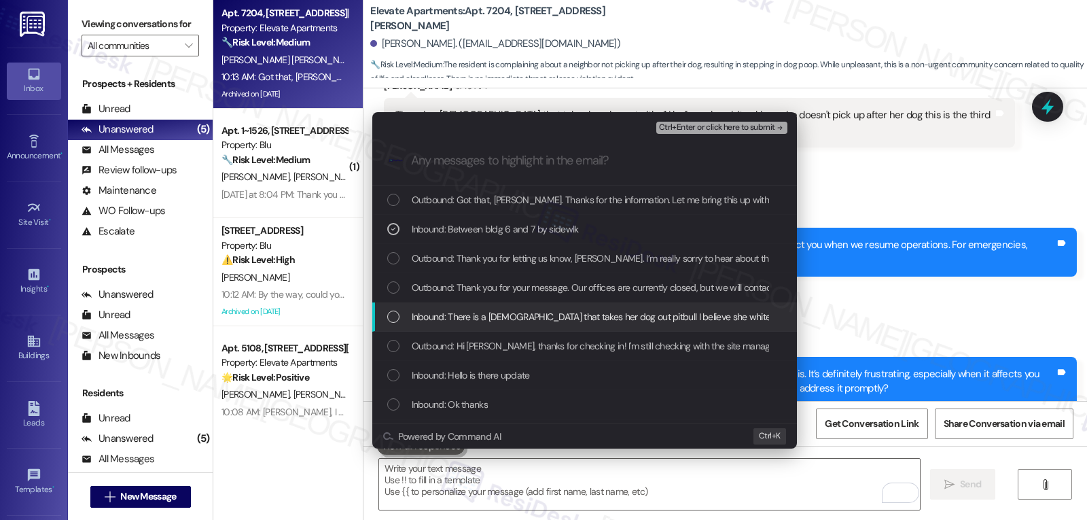
click at [395, 317] on div "List of options" at bounding box center [393, 317] width 12 height 12
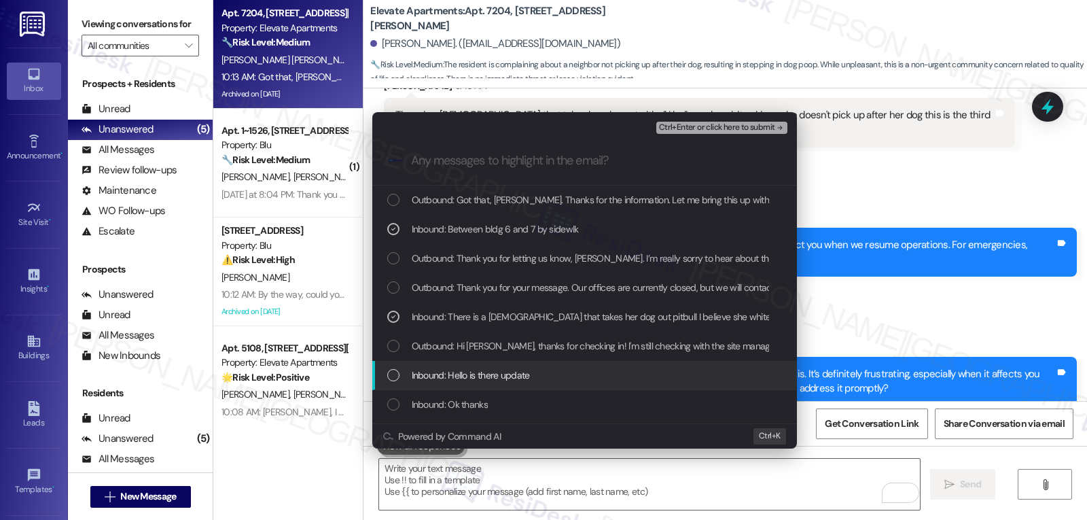
click at [406, 380] on div "Inbound: Hello is there update" at bounding box center [586, 375] width 398 height 15
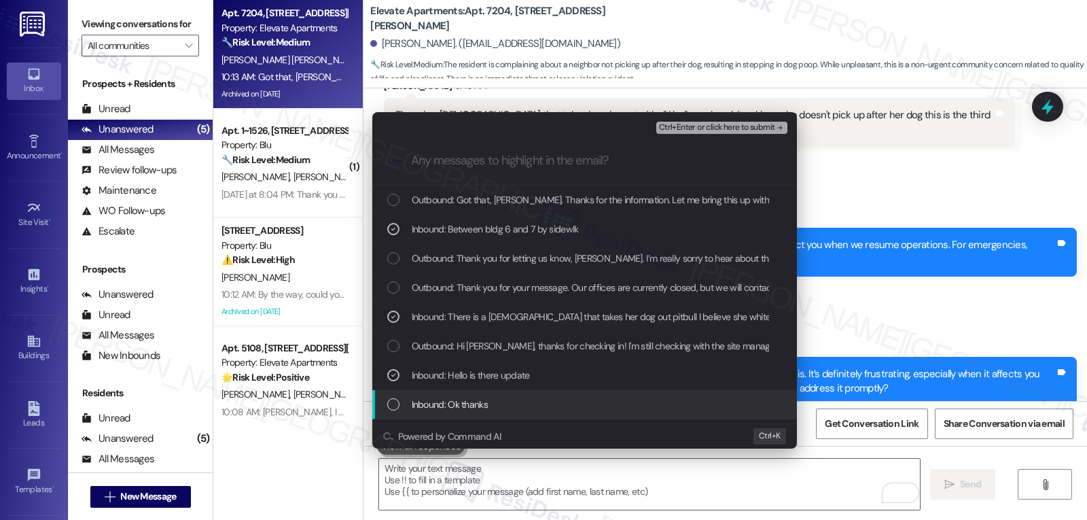
click at [402, 401] on div "Inbound: Ok thanks" at bounding box center [586, 404] width 398 height 15
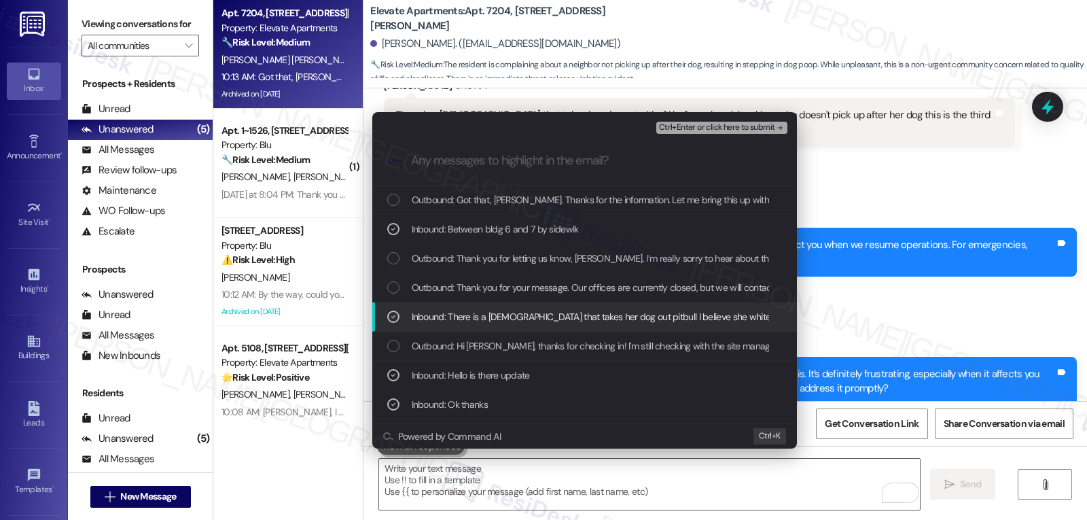
scroll to position [136, 0]
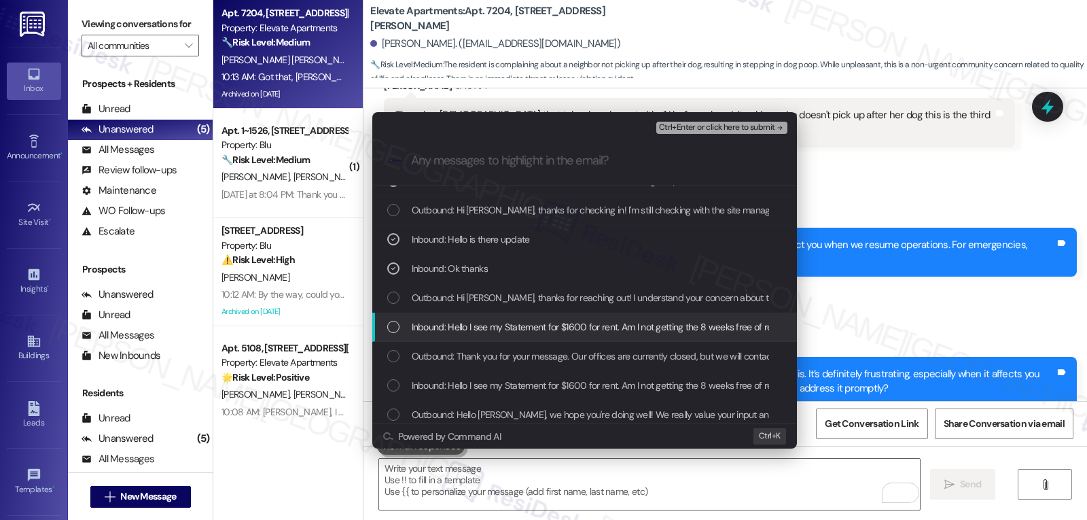
click at [396, 334] on div "Inbound: Hello I see my Statement for $1600 for rent. Am I not getting the 8 we…" at bounding box center [586, 326] width 398 height 15
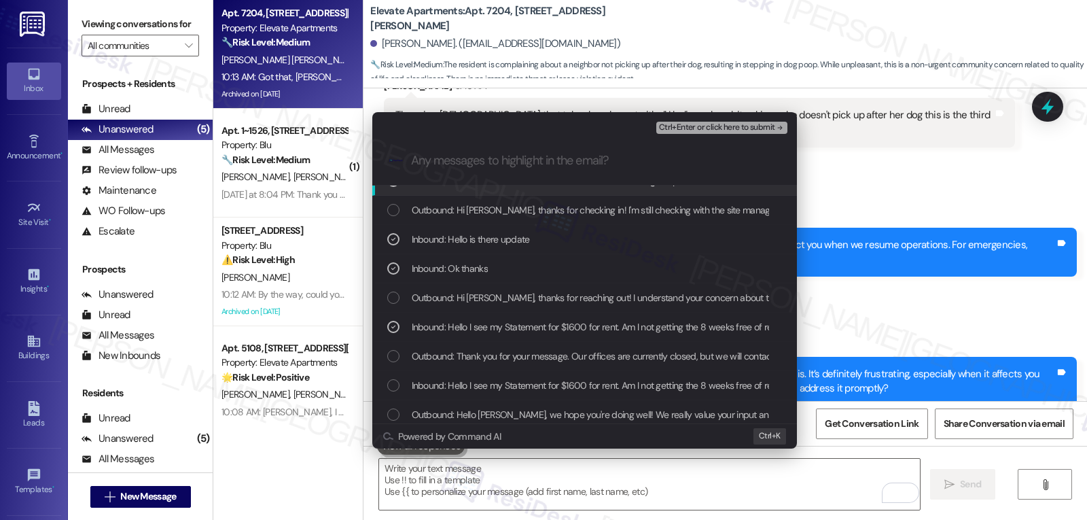
click at [758, 130] on span "Ctrl+Enter or click here to submit" at bounding box center [717, 128] width 116 height 10
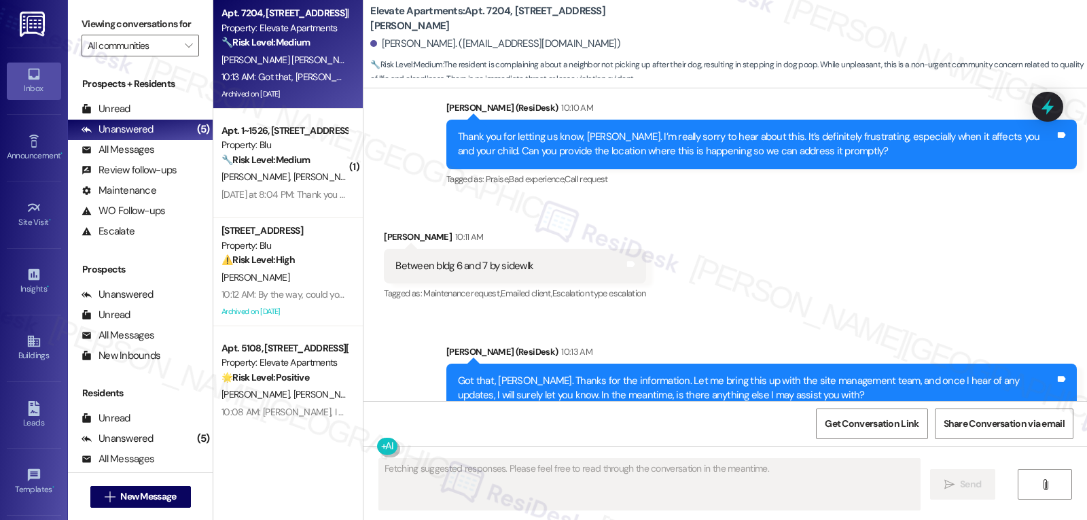
scroll to position [1893, 0]
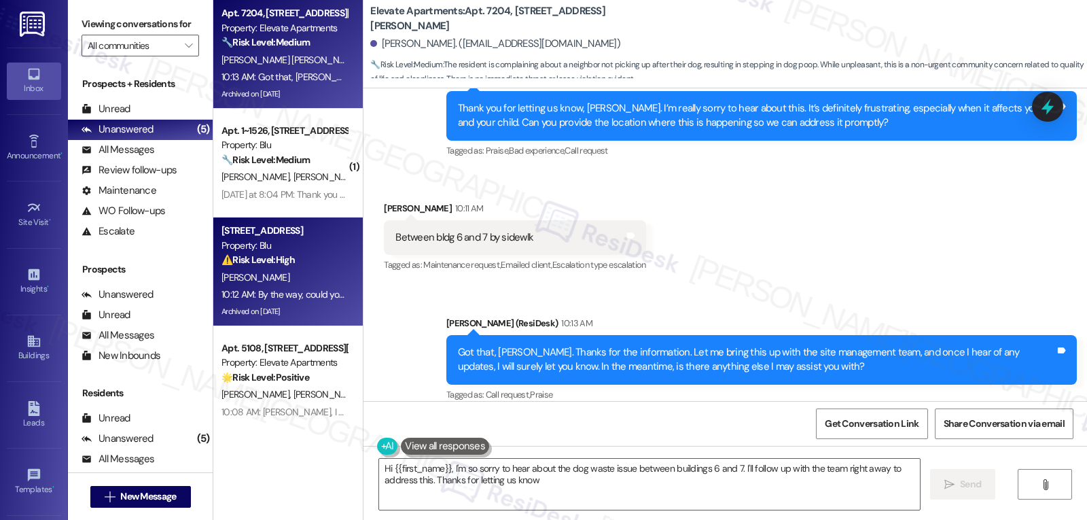
type textarea "Hi {{first_name}}, I'm so sorry to hear about the dog waste issue between build…"
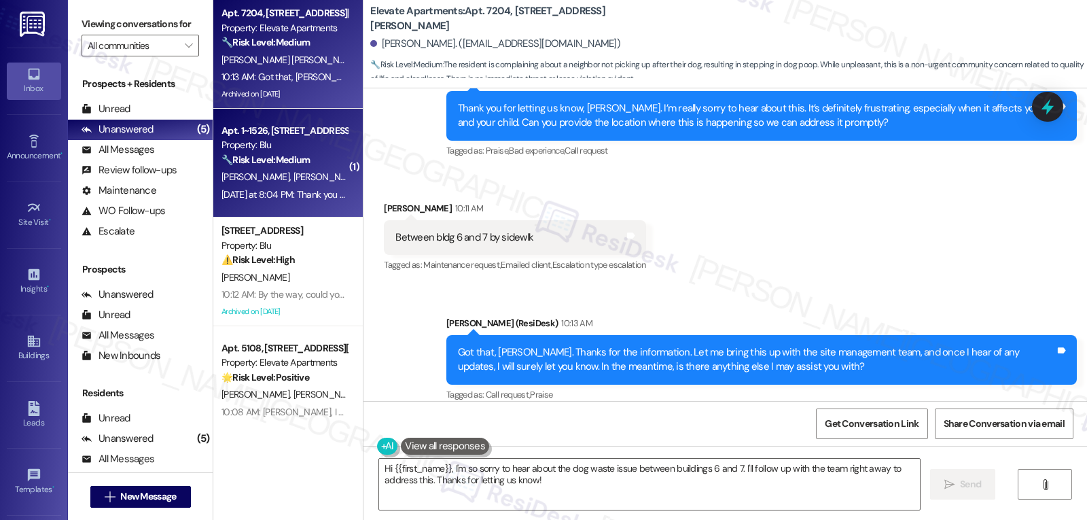
click at [292, 178] on div "[PERSON_NAME] [PERSON_NAME]" at bounding box center [284, 177] width 128 height 17
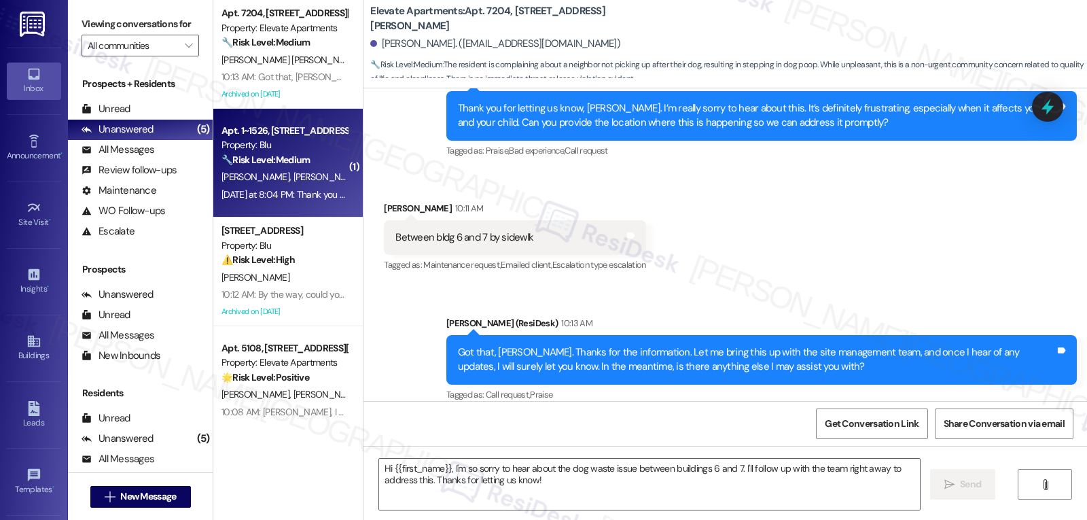
type textarea "Fetching suggested responses. Please feel free to read through the conversation…"
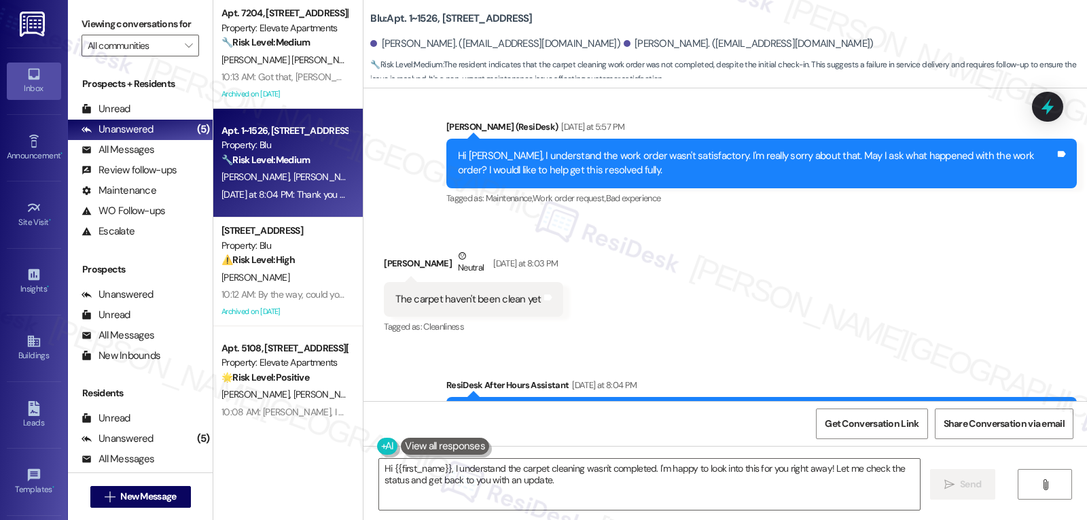
scroll to position [1604, 0]
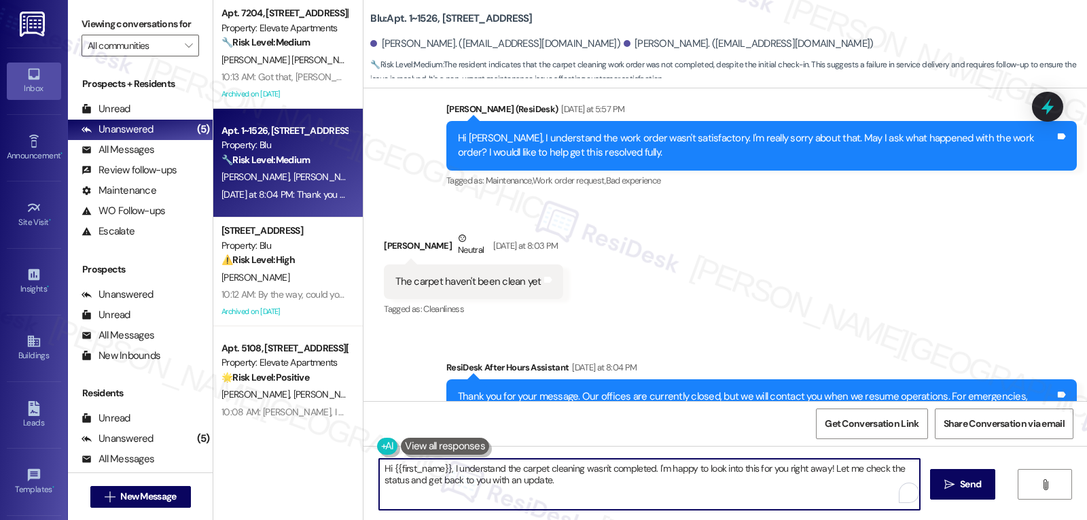
drag, startPoint x: 648, startPoint y: 468, endPoint x: 888, endPoint y: 533, distance: 248.6
click at [888, 519] on html "Inbox Go to Inbox Announcement • Send A Text Announcement Site Visit • Go to Si…" at bounding box center [543, 260] width 1087 height 520
type textarea "Hi {{first_name}}, I understand the carpet cleaning wasn't completed. Let me he…"
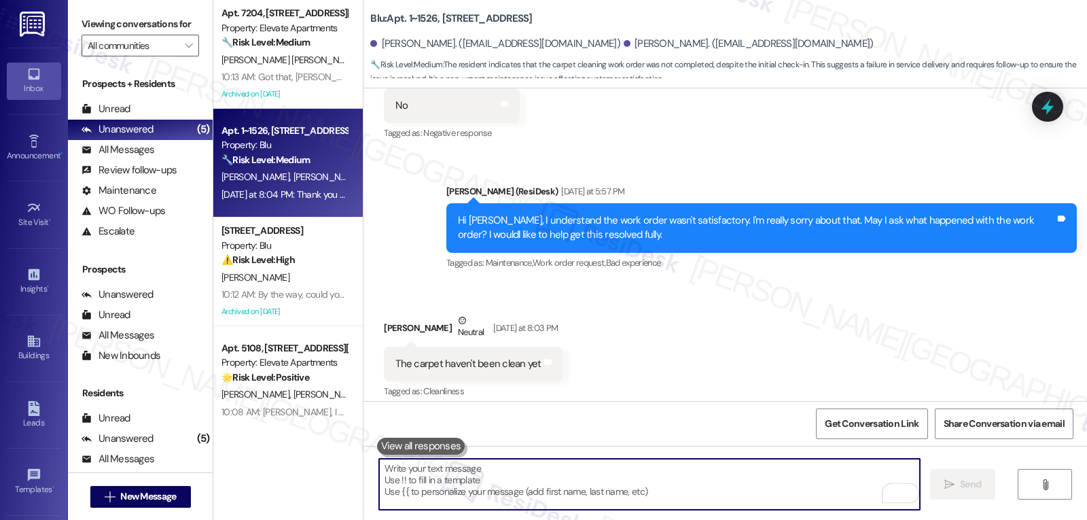
scroll to position [1475, 0]
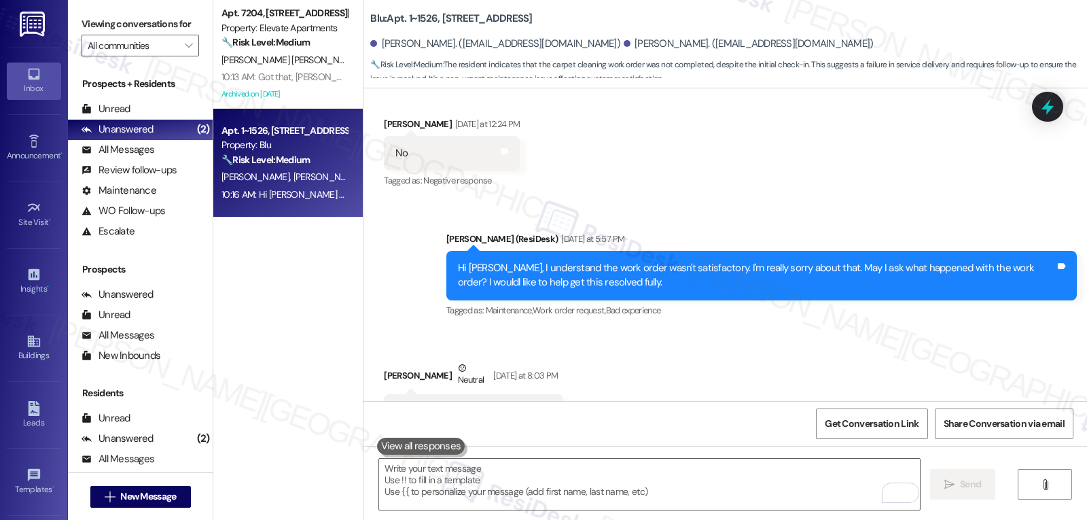
click at [734, 376] on div "Received via SMS [PERSON_NAME] [DATE] at 8:03 PM The carpet haven't been clean …" at bounding box center [726, 394] width 724 height 129
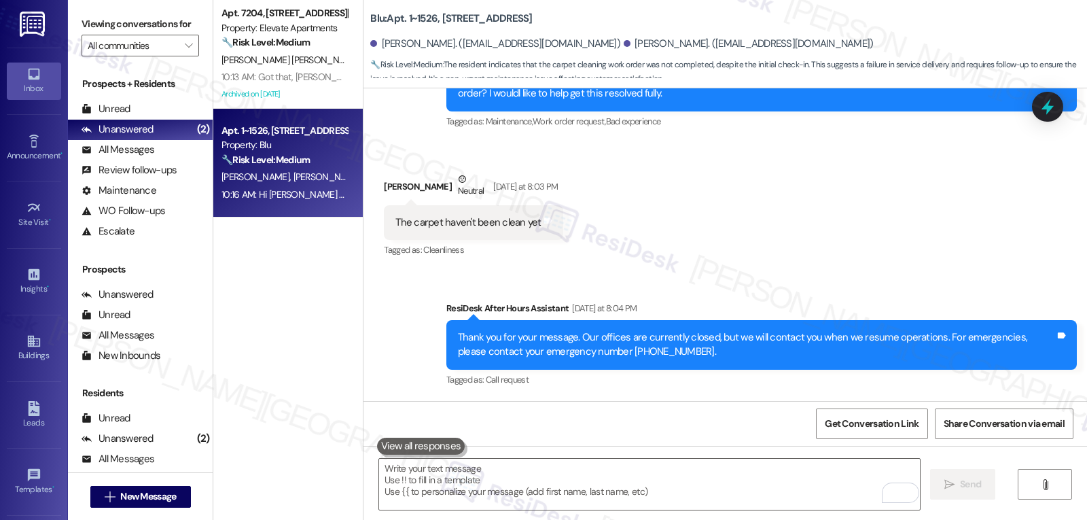
scroll to position [1714, 0]
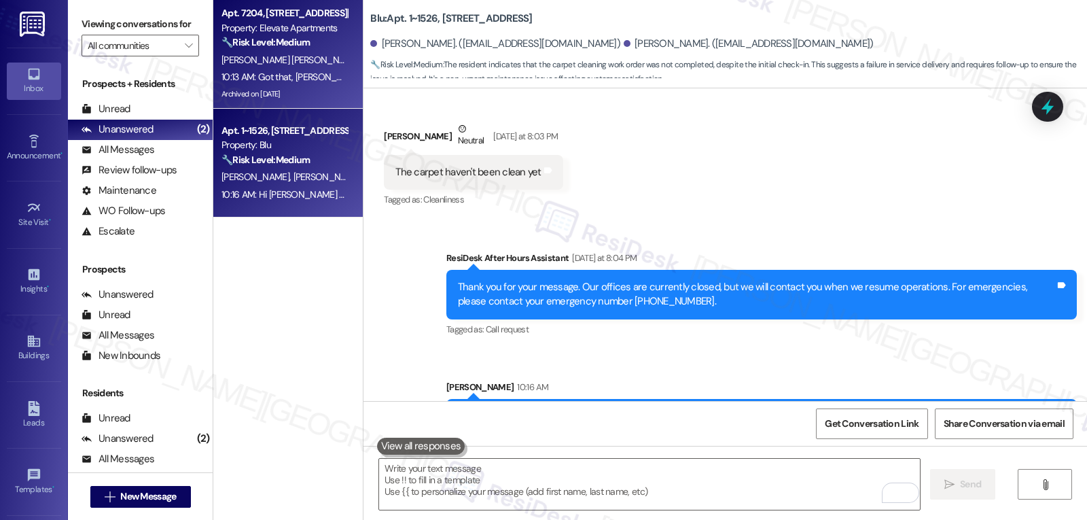
click at [266, 73] on div "10:13 AM: Got that, [PERSON_NAME]. Thanks for the information. Let me bring thi…" at bounding box center [685, 77] width 926 height 12
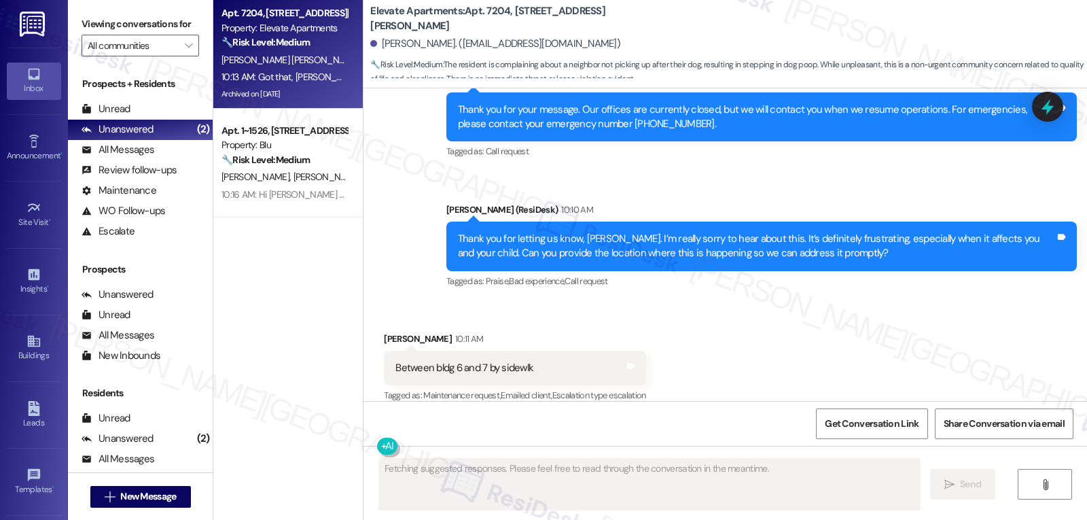
scroll to position [2060, 0]
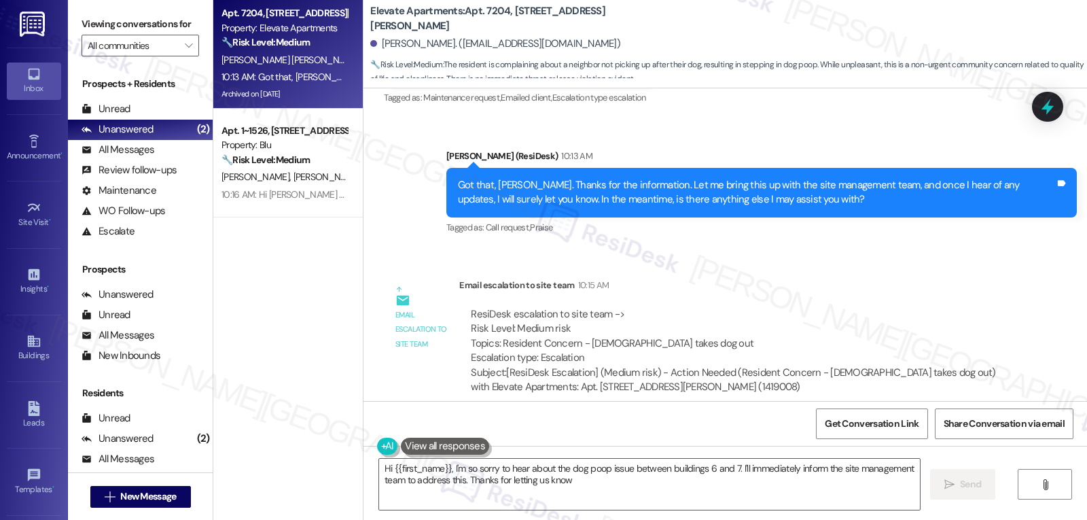
type textarea "Hi {{first_name}}, I'm so sorry to hear about the dog poop issue between buildi…"
click at [364, 237] on div "Lease started [DATE] 8:00 PM Survey, sent via SMS Residesk Automated Survey [DA…" at bounding box center [726, 244] width 724 height 313
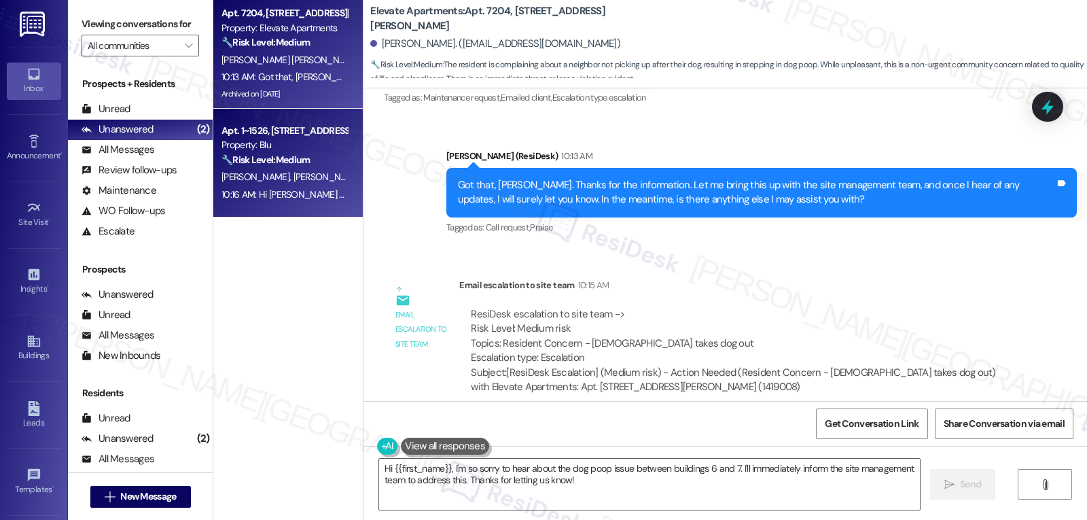
click at [284, 167] on div "🔧 Risk Level: Medium The resident indicates that the carpet cleaning work order…" at bounding box center [285, 160] width 126 height 14
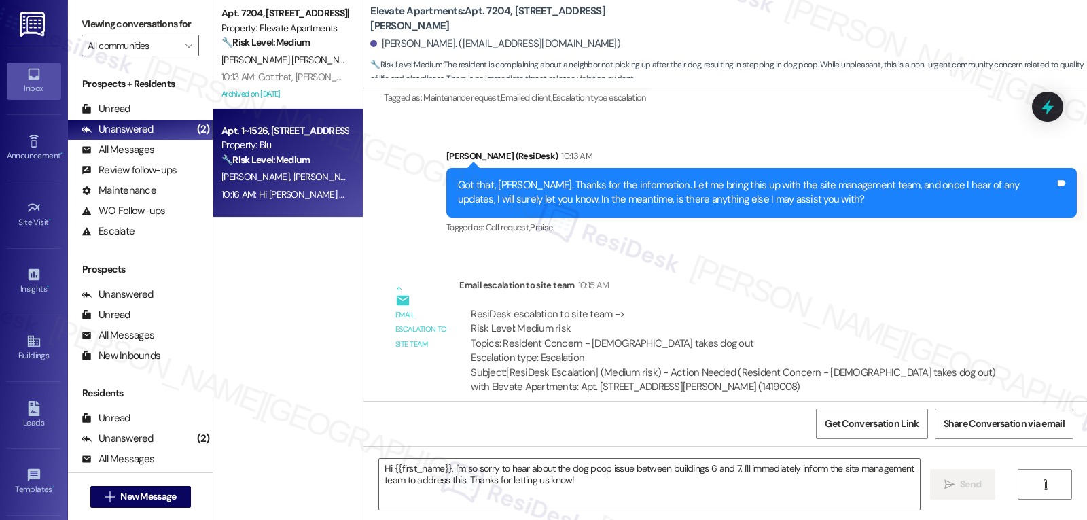
type textarea "Fetching suggested responses. Please feel free to read through the conversation…"
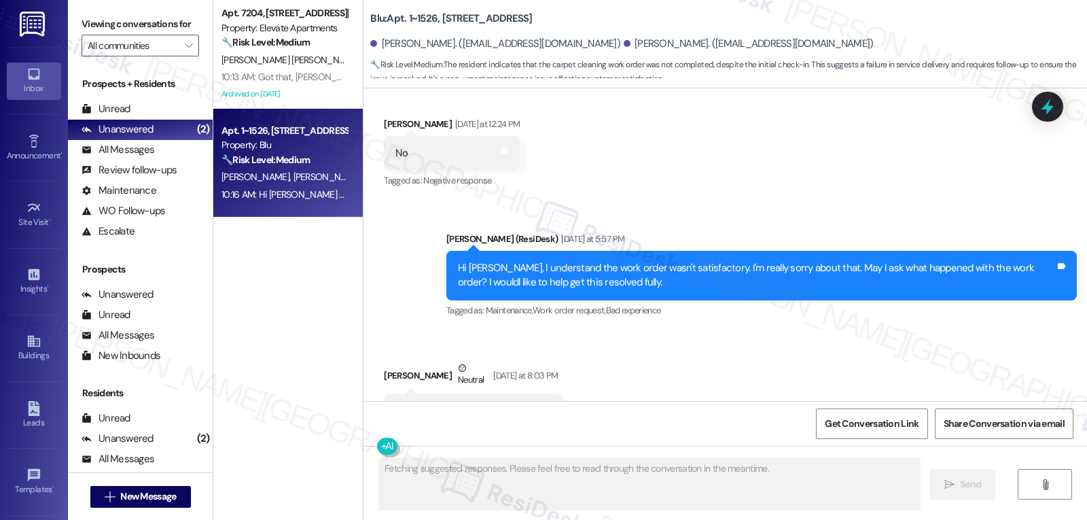
scroll to position [1734, 0]
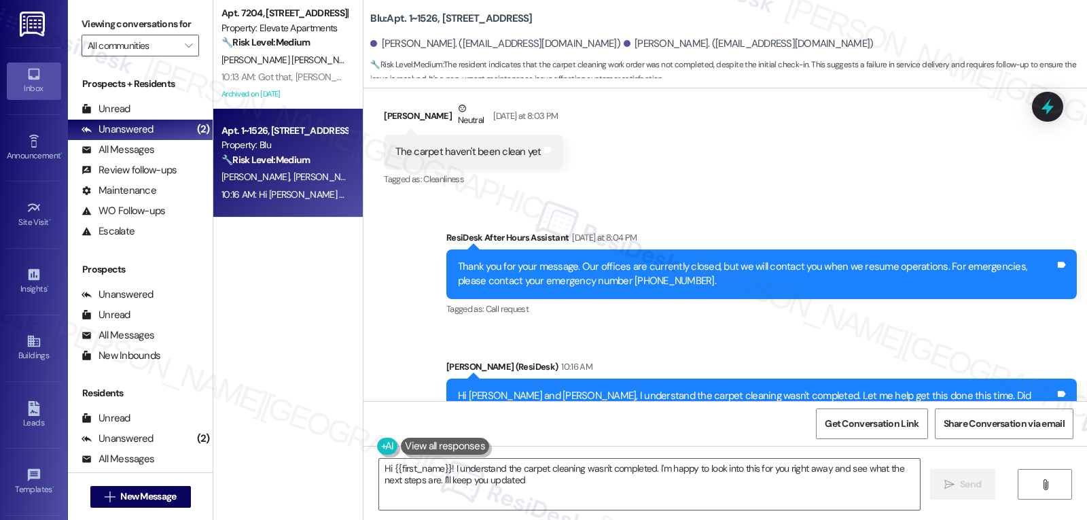
type textarea "Hi {{first_name}}! I understand the carpet cleaning wasn't completed. I'm happy…"
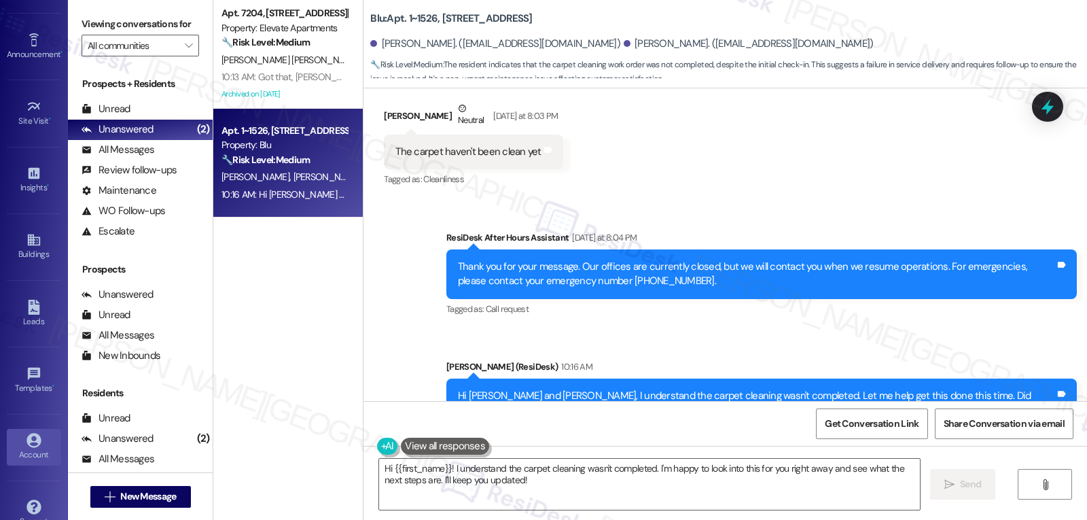
scroll to position [128, 0]
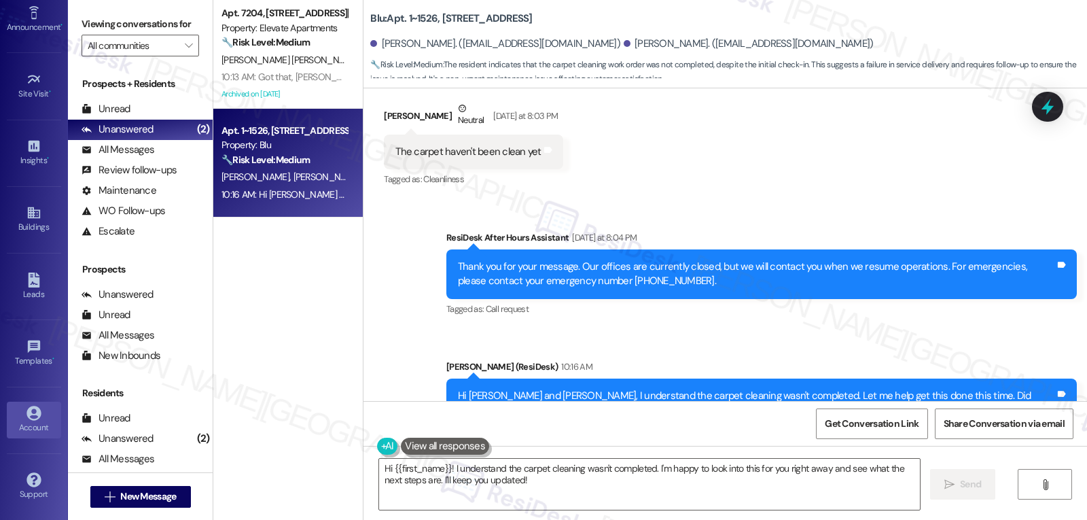
click at [18, 413] on link "Account" at bounding box center [34, 420] width 54 height 37
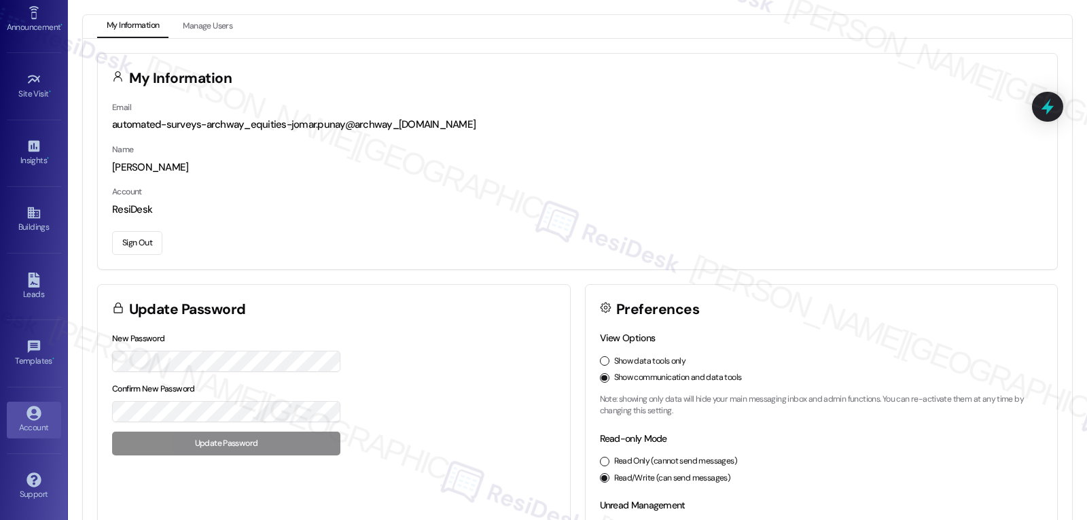
click at [138, 248] on button "Sign Out" at bounding box center [137, 243] width 50 height 24
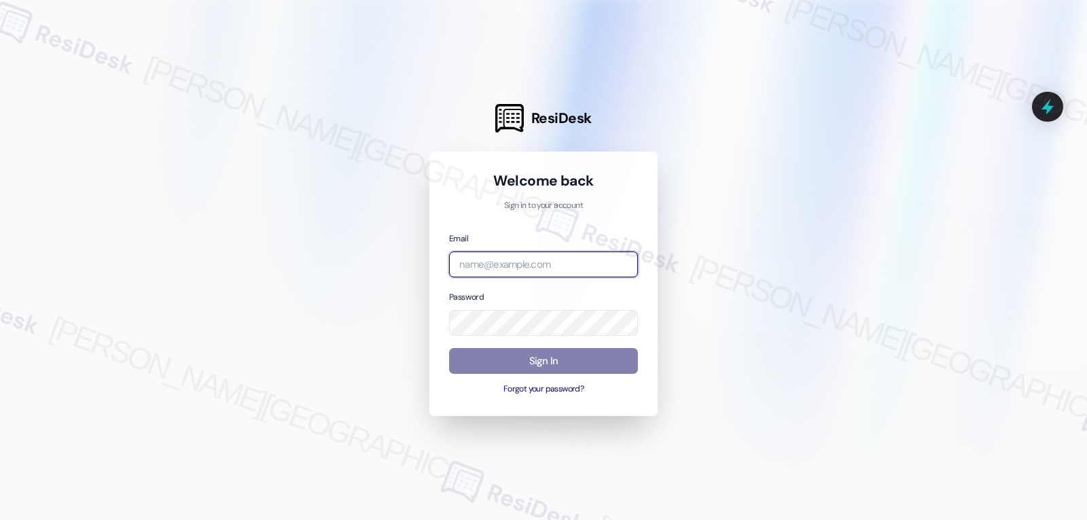
click at [489, 256] on input "email" at bounding box center [543, 264] width 189 height 27
paste input "[EMAIL_ADDRESS][DOMAIN_NAME]"
type input "[EMAIL_ADDRESS][DOMAIN_NAME]"
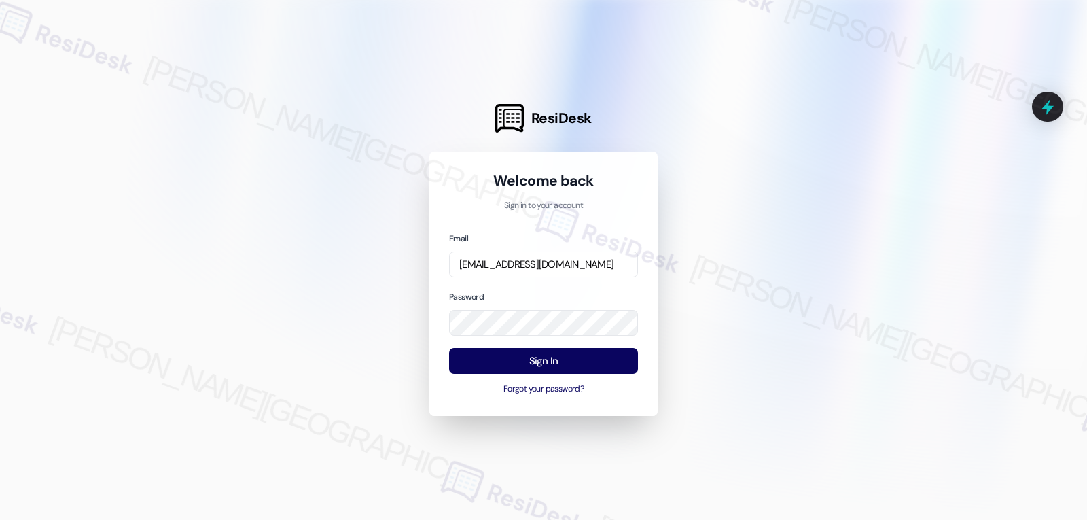
click at [533, 283] on div "Email [EMAIL_ADDRESS][DOMAIN_NAME] Password Sign In Forgot your password?" at bounding box center [543, 313] width 189 height 165
click at [548, 368] on button "Sign In" at bounding box center [543, 361] width 189 height 27
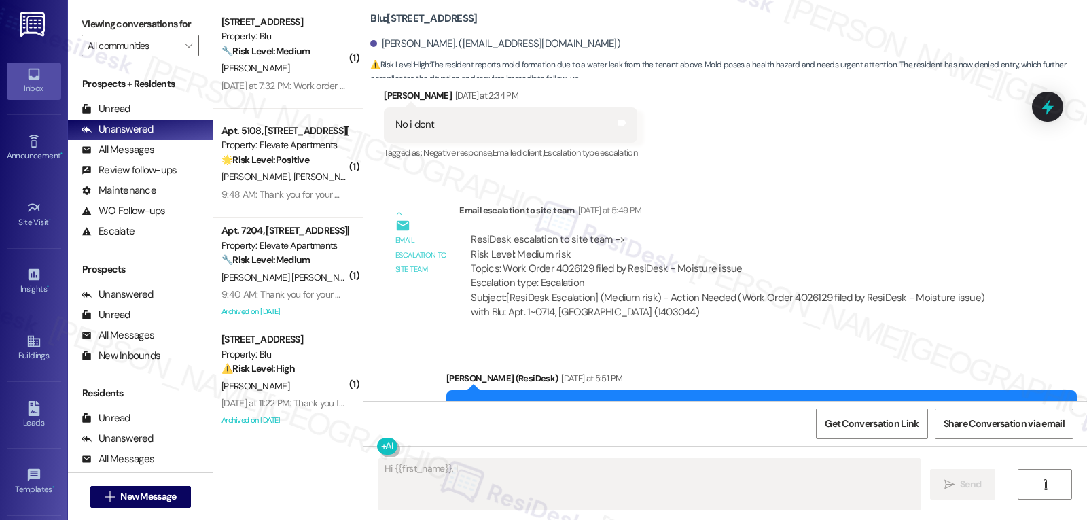
scroll to position [5375, 0]
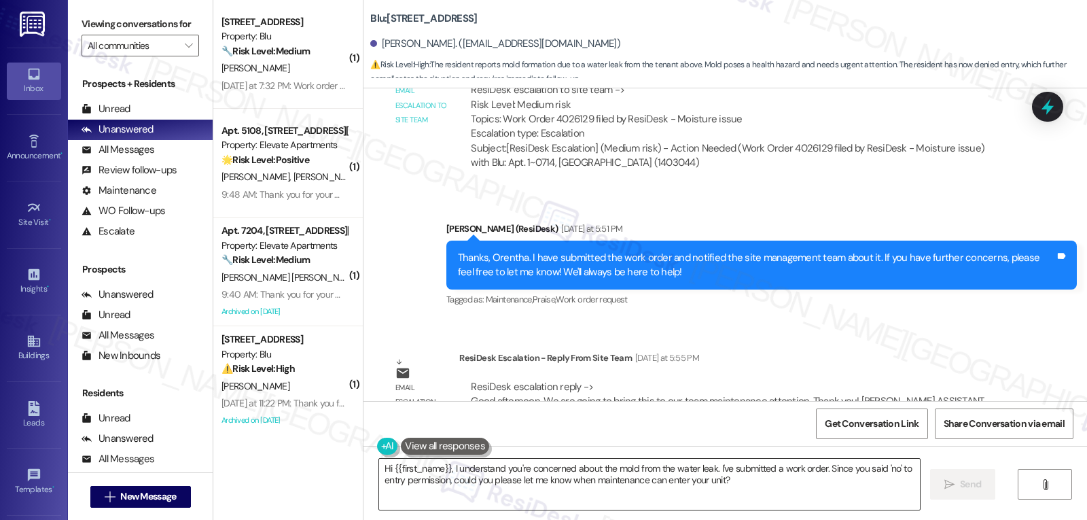
drag, startPoint x: 765, startPoint y: 494, endPoint x: 765, endPoint y: 487, distance: 7.5
click at [765, 494] on textarea "Hi {{first_name}}, I understand you're concerned about the mold from the water …" at bounding box center [649, 484] width 541 height 51
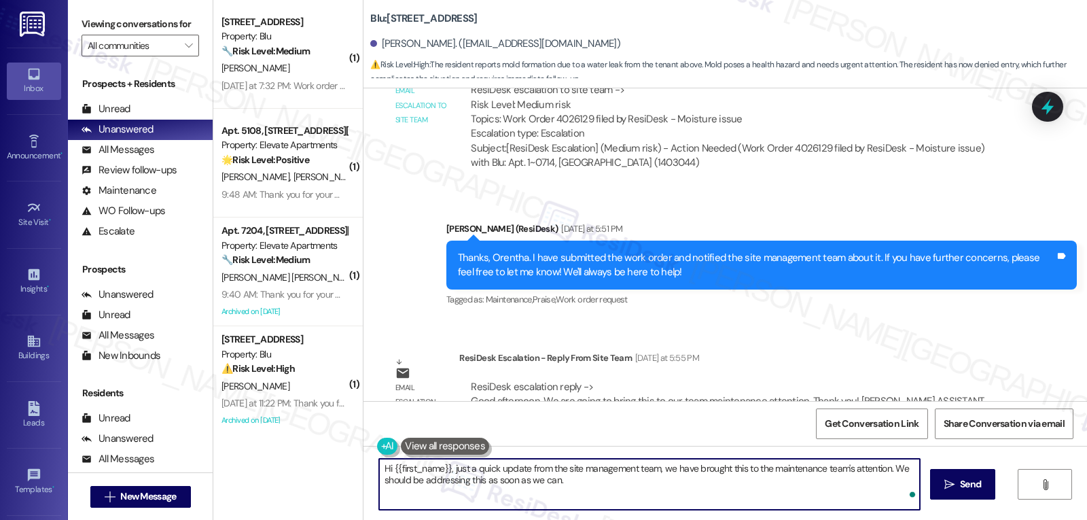
type textarea "Hi {{first_name}}, just a quick update from the site management team, we have b…"
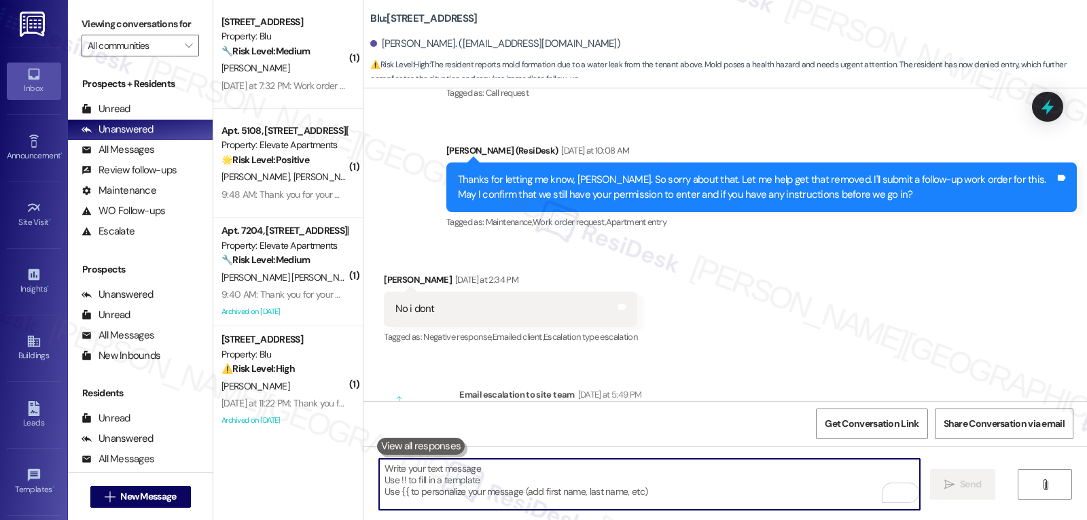
scroll to position [4953, 0]
